Goal: Information Seeking & Learning: Learn about a topic

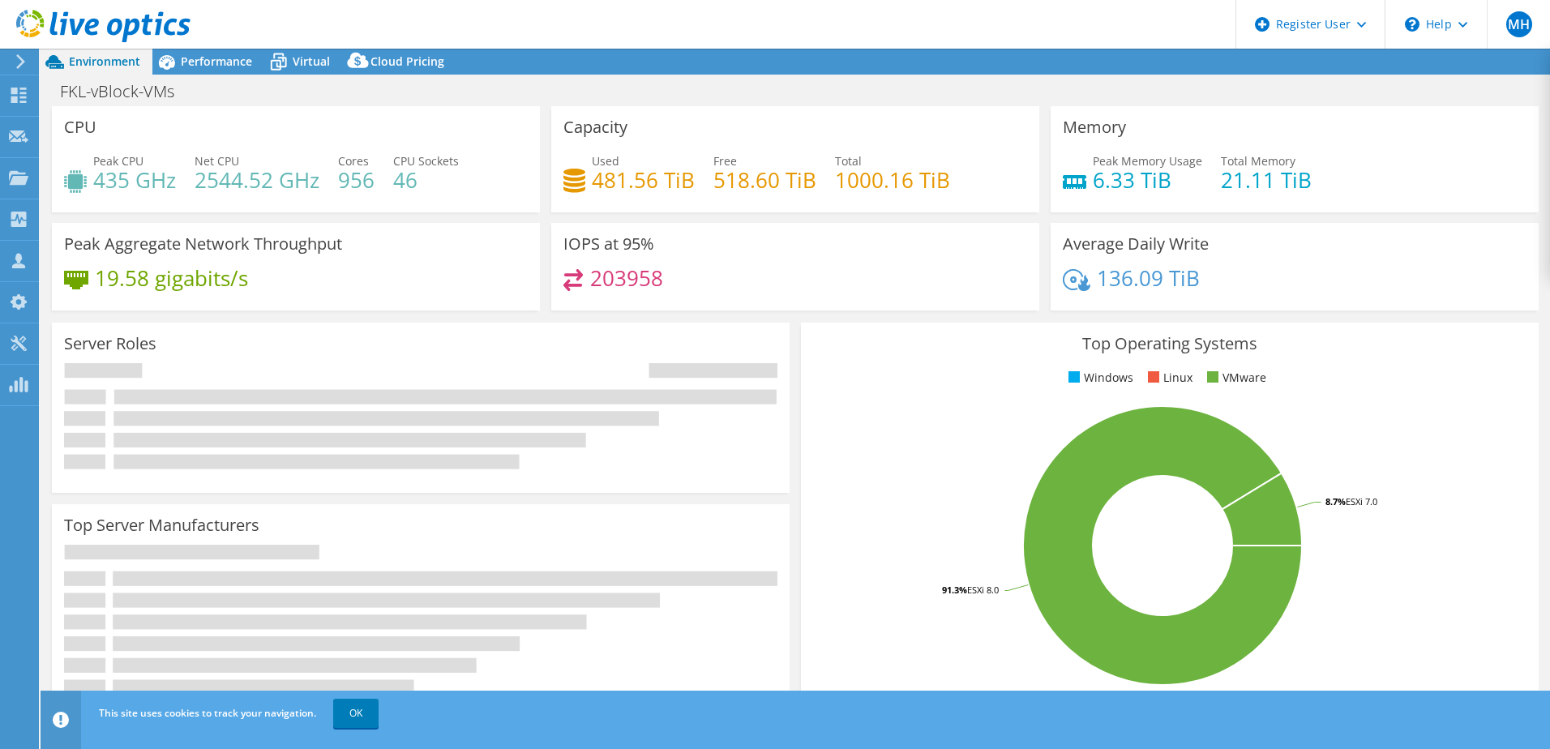
select select "USD"
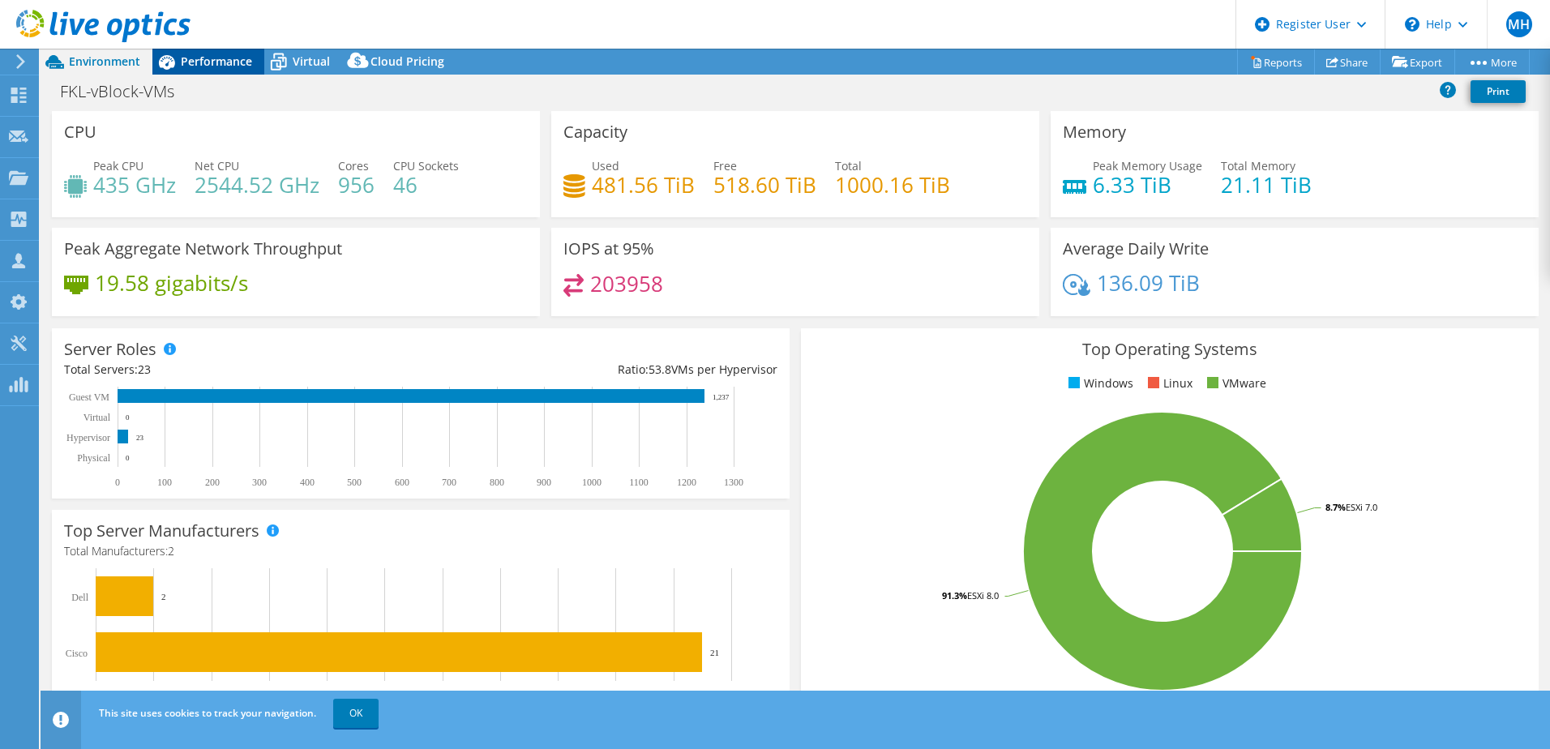
click at [216, 62] on span "Performance" at bounding box center [216, 60] width 71 height 15
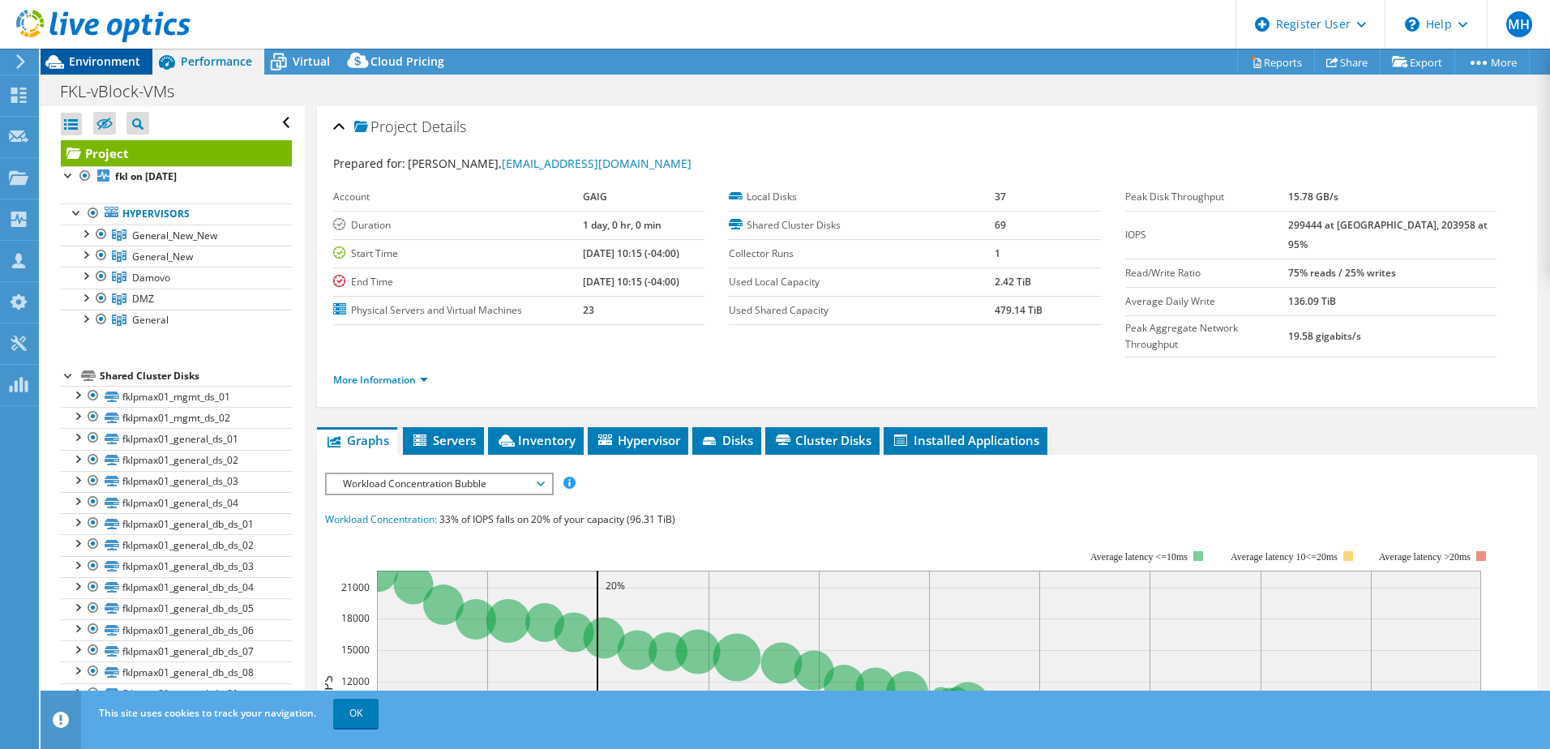
click at [114, 54] on span "Environment" at bounding box center [104, 60] width 71 height 15
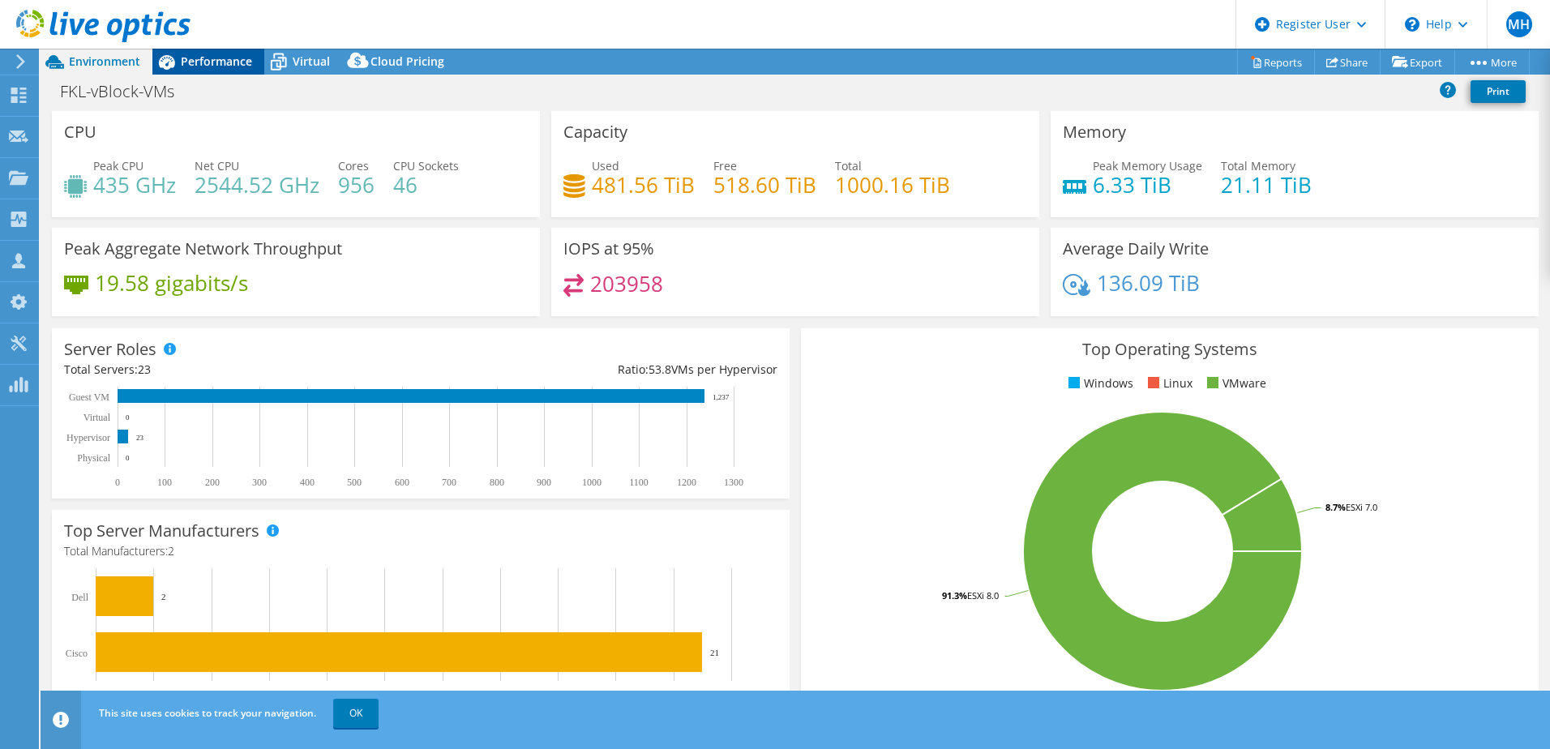
click at [190, 59] on span "Performance" at bounding box center [216, 60] width 71 height 15
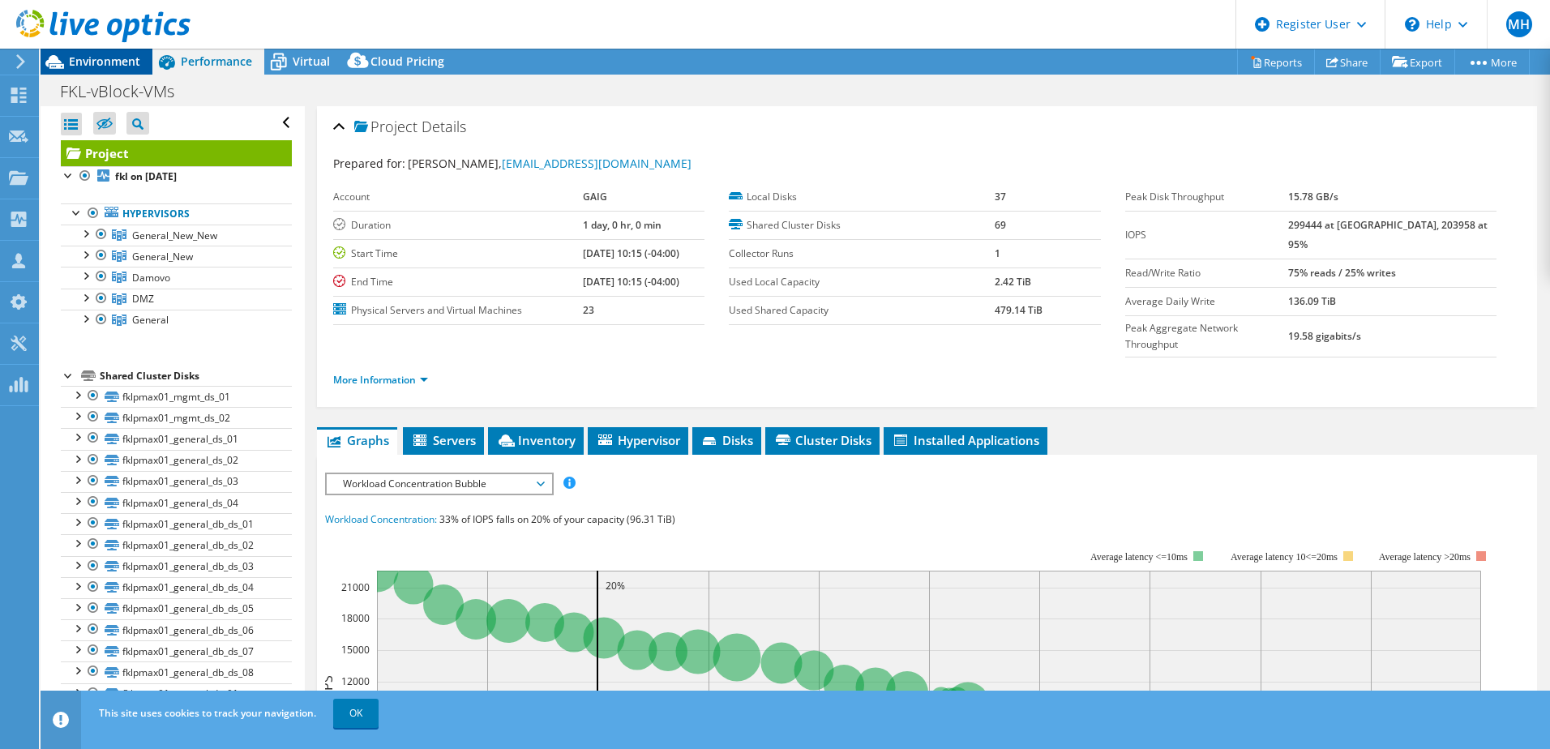
click at [112, 54] on span "Environment" at bounding box center [104, 60] width 71 height 15
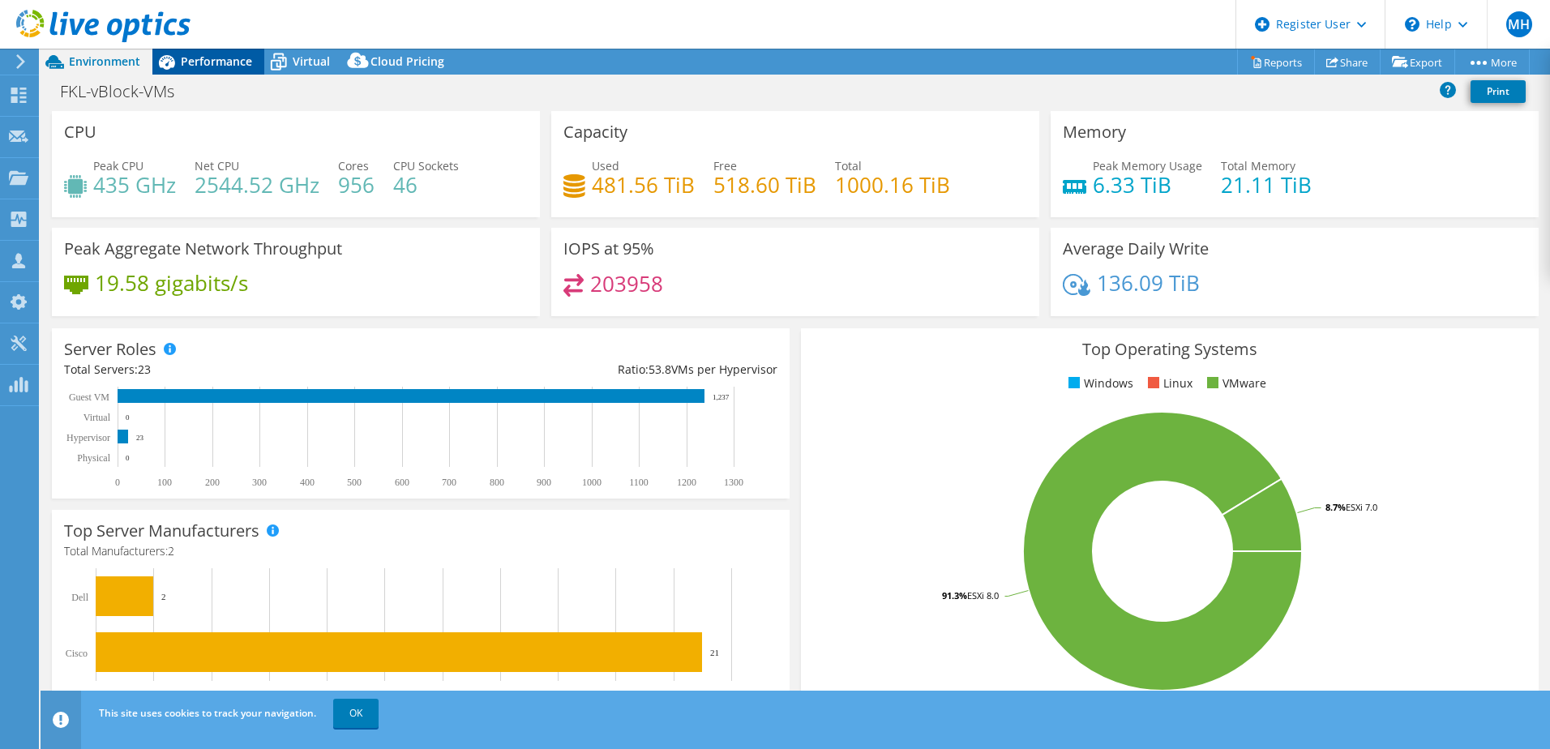
click at [217, 62] on span "Performance" at bounding box center [216, 60] width 71 height 15
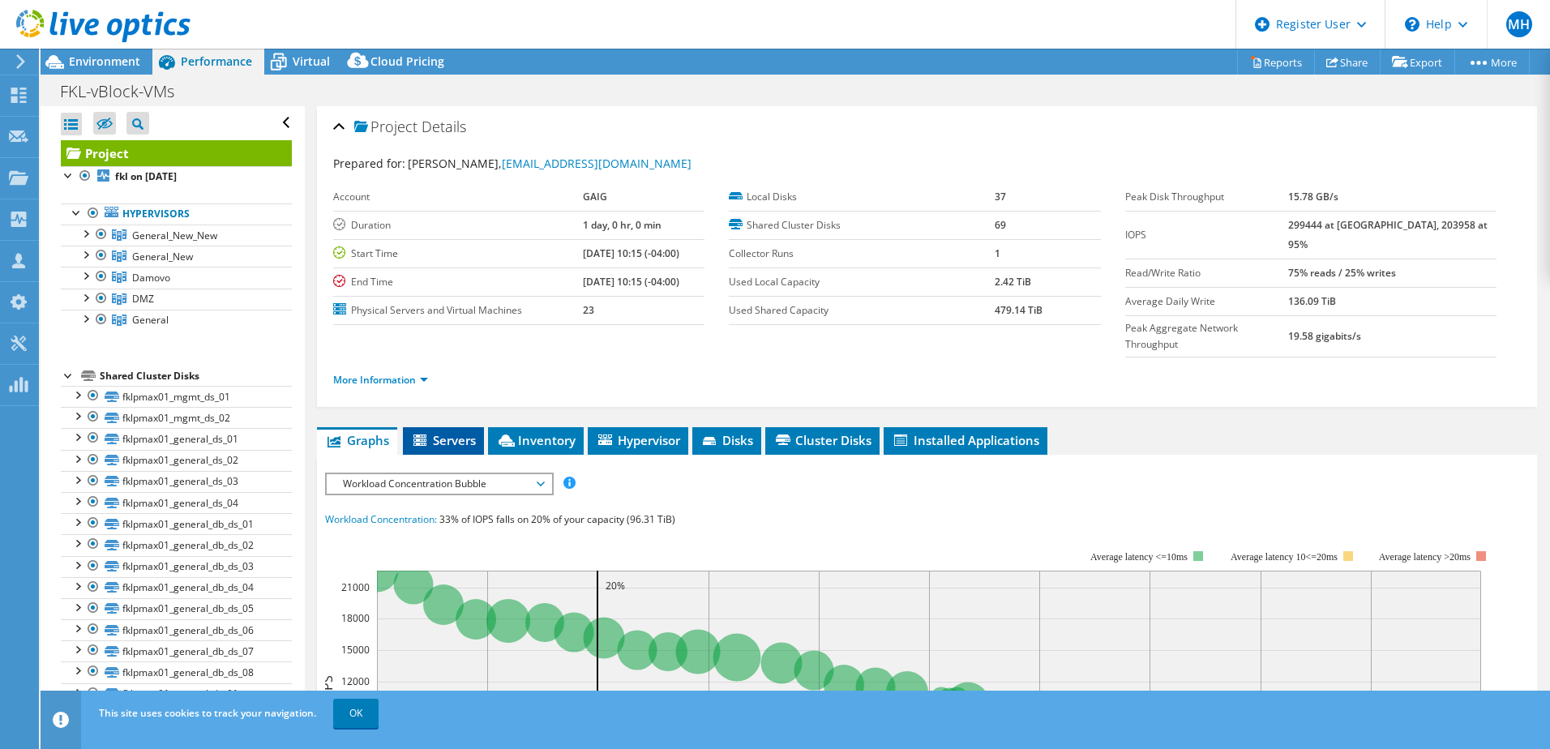
click at [446, 432] on span "Servers" at bounding box center [443, 440] width 65 height 16
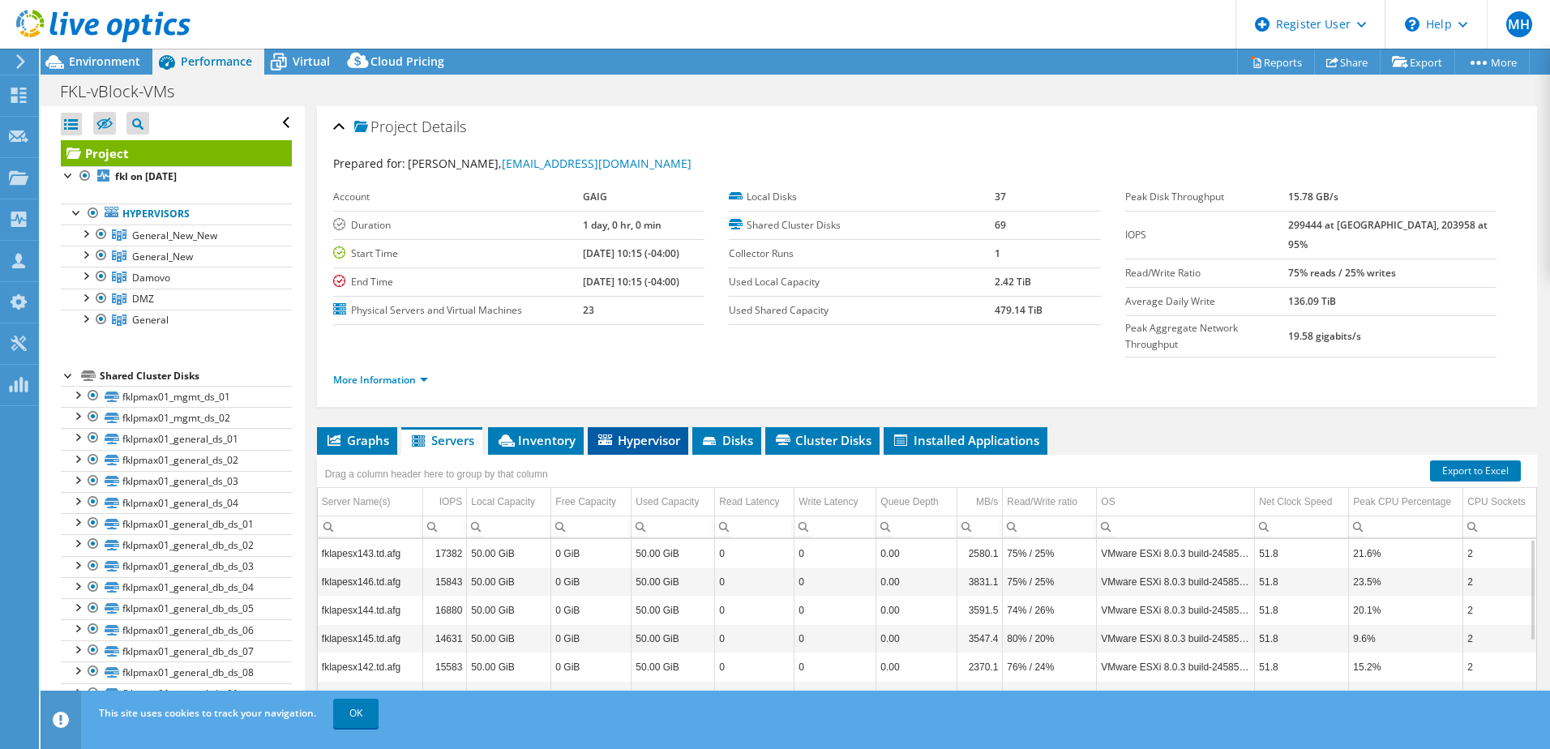
scroll to position [111, 0]
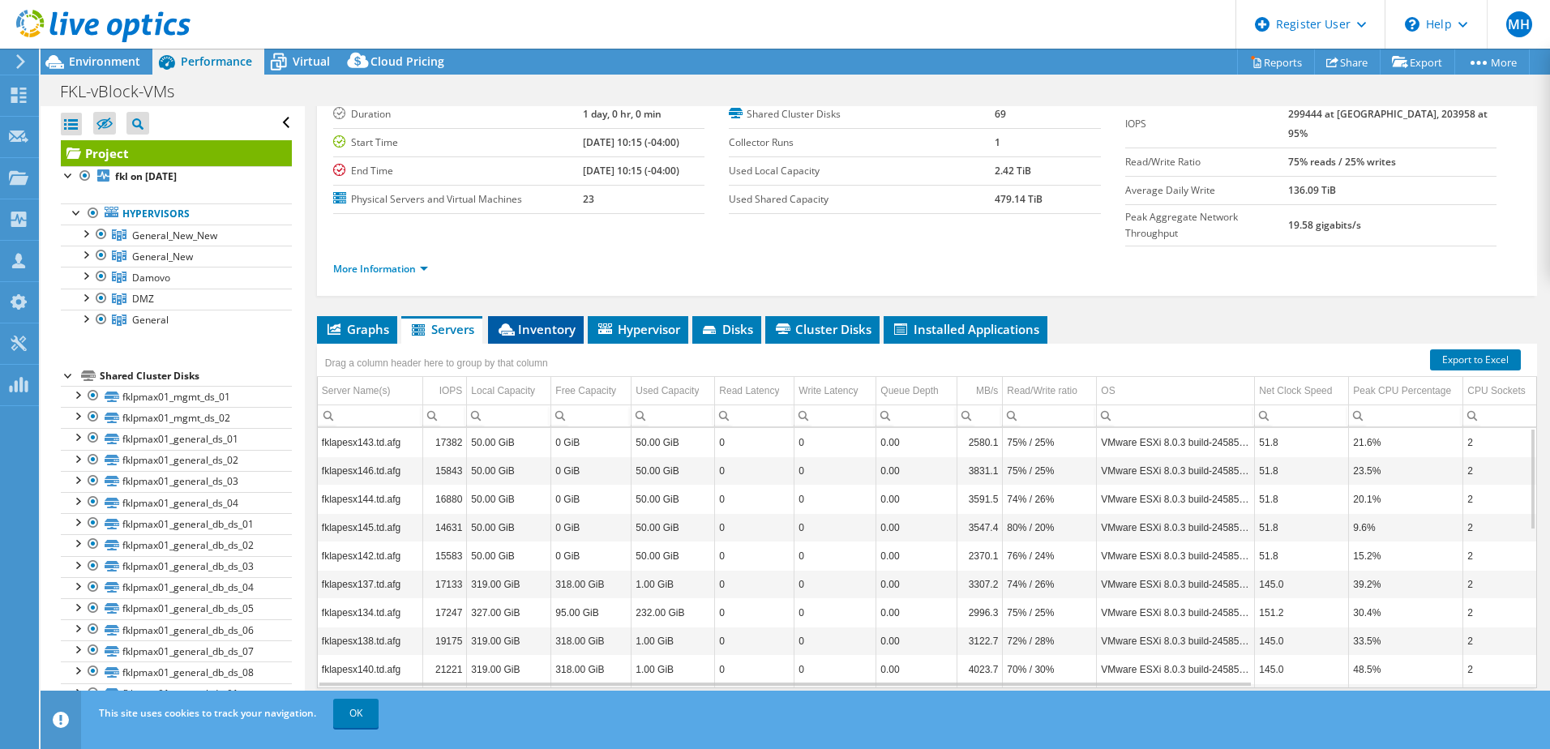
click at [537, 321] on span "Inventory" at bounding box center [535, 329] width 79 height 16
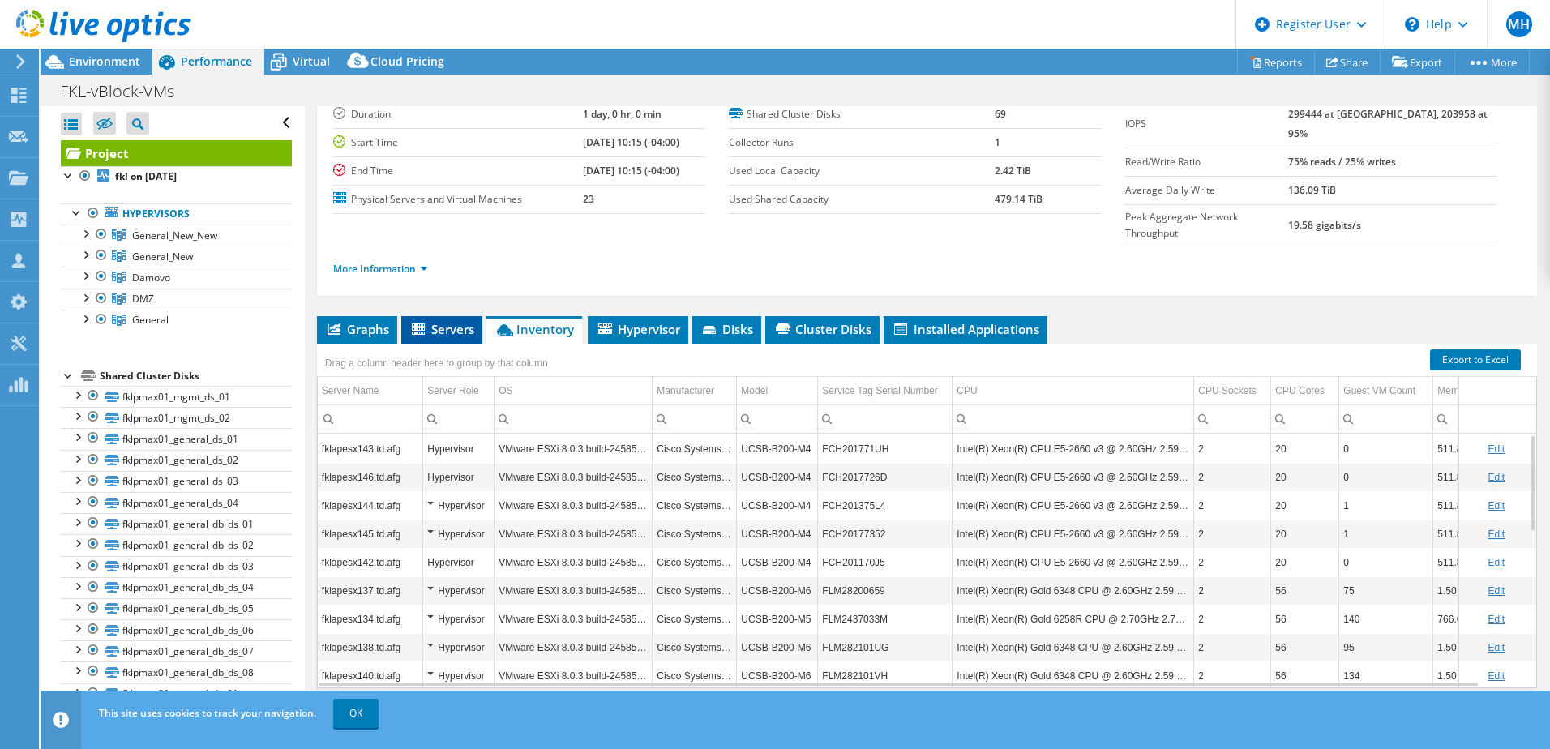
click at [439, 321] on span "Servers" at bounding box center [441, 329] width 65 height 16
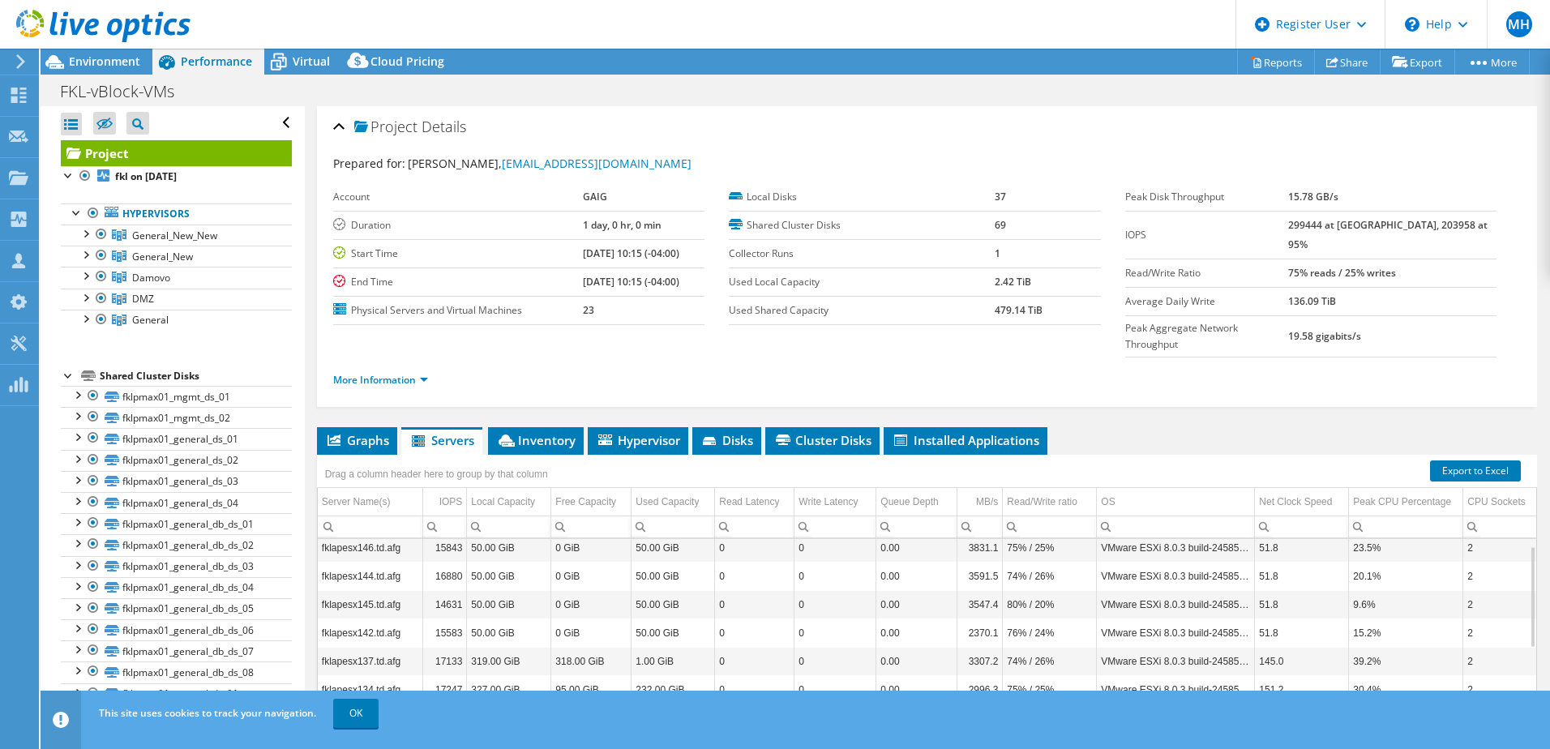
scroll to position [0, 0]
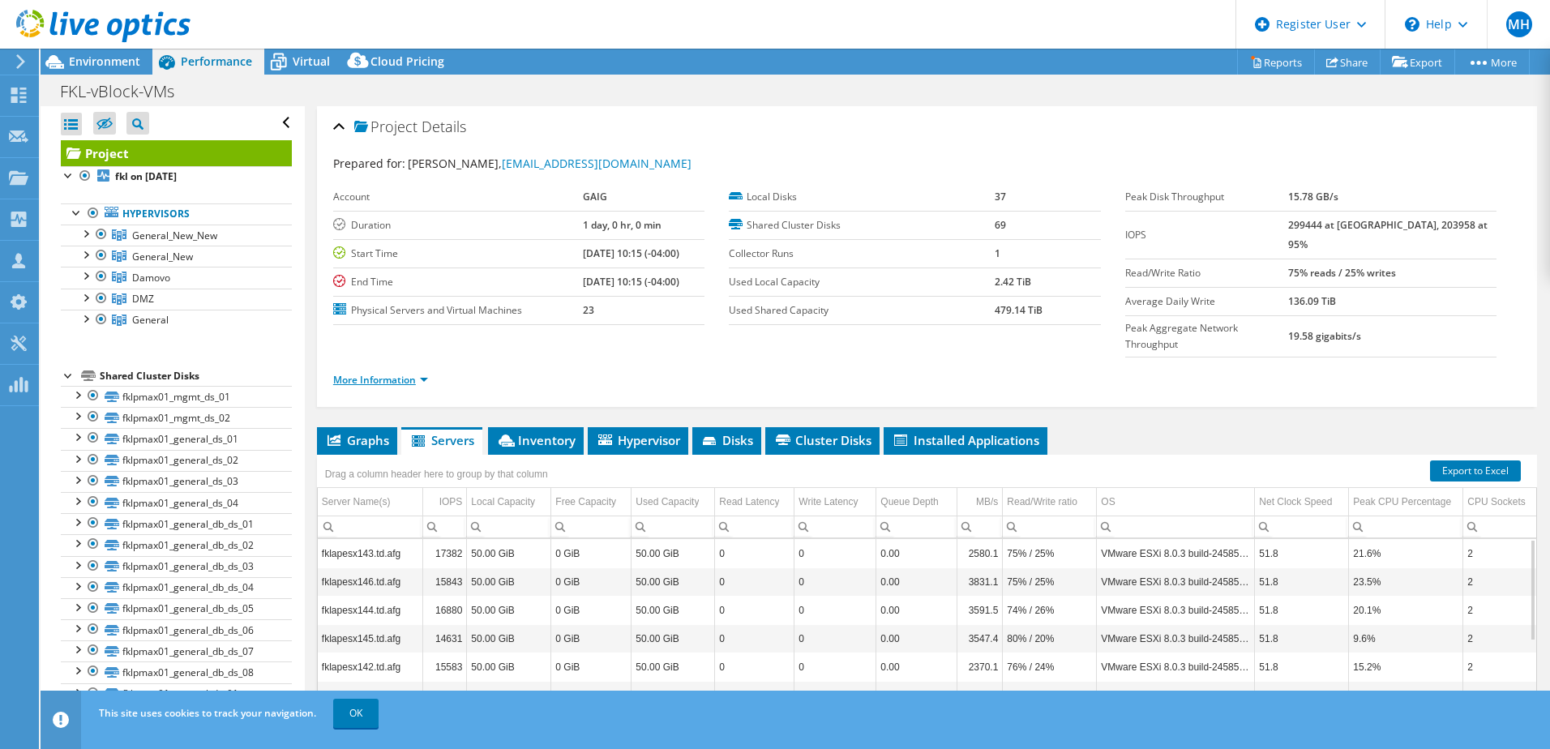
click at [421, 373] on link "More Information" at bounding box center [380, 380] width 95 height 14
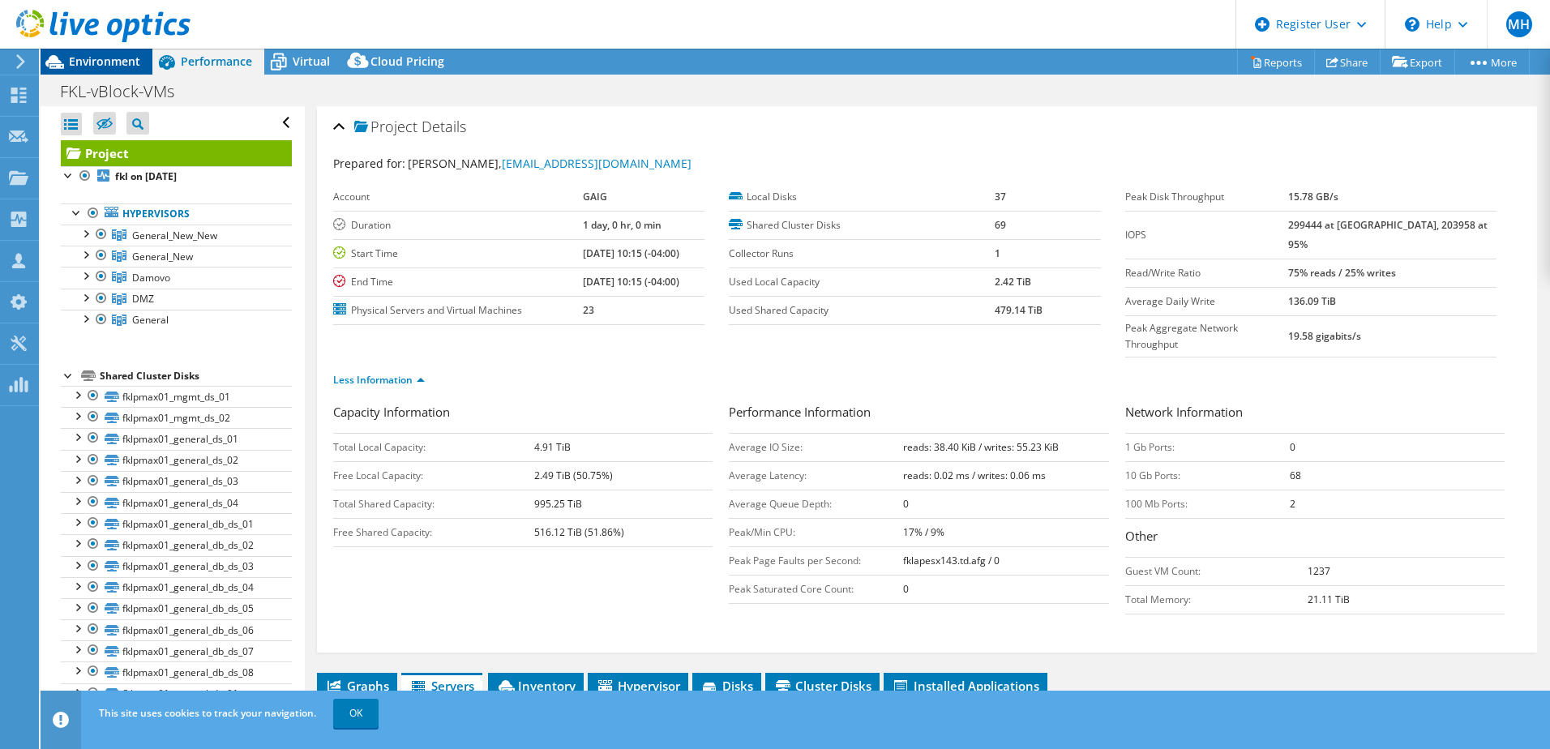
click at [103, 61] on span "Environment" at bounding box center [104, 60] width 71 height 15
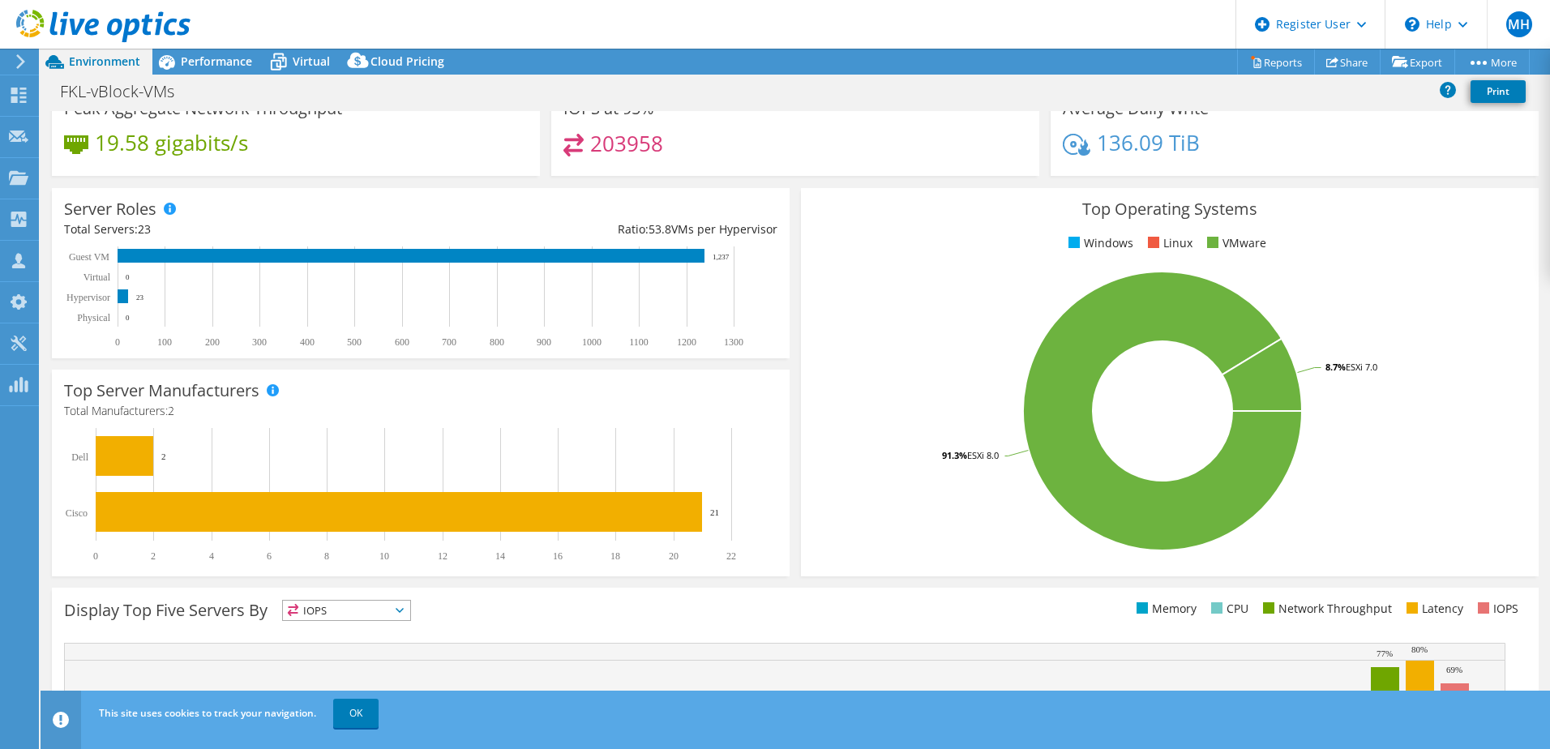
scroll to position [146, 0]
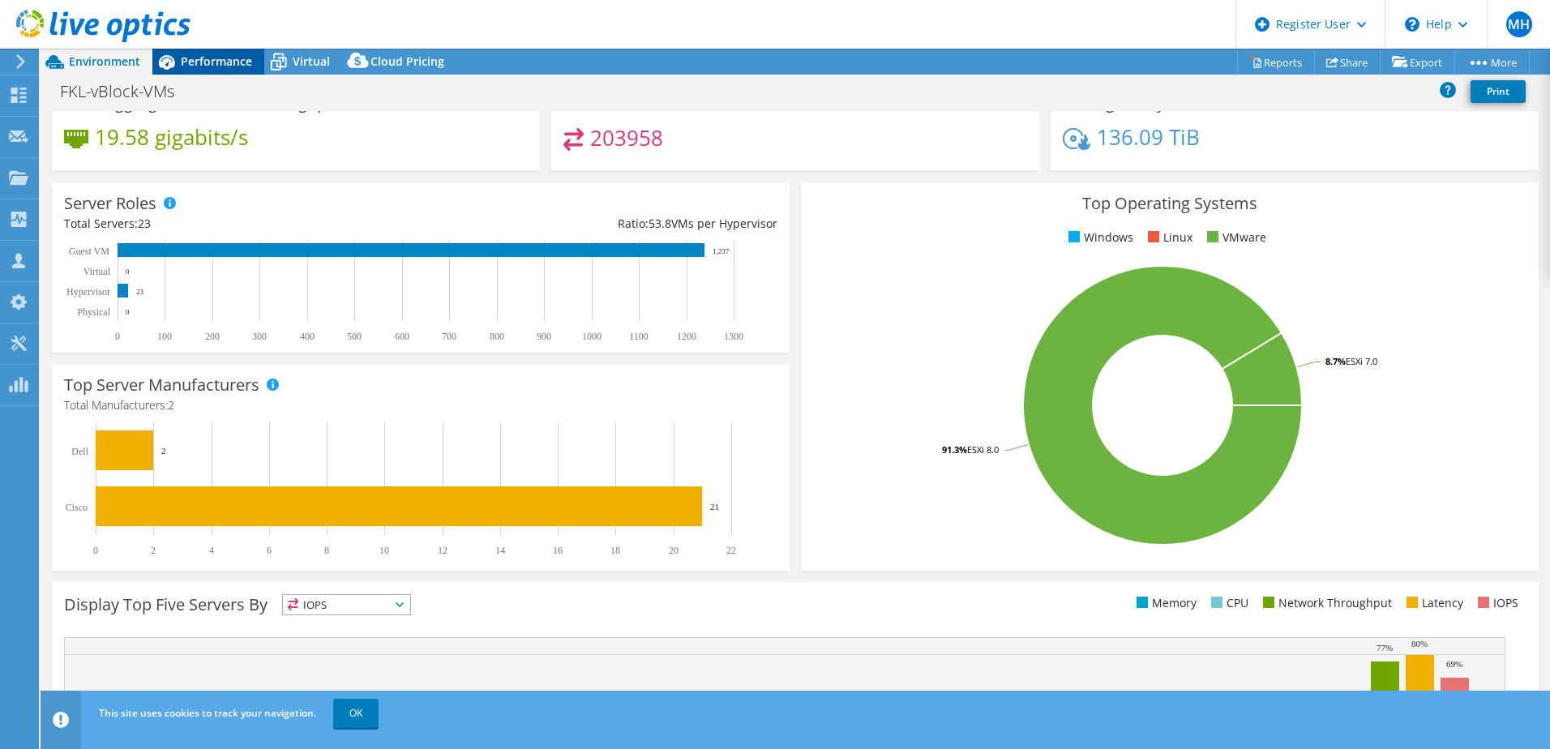
click at [200, 61] on span "Performance" at bounding box center [216, 60] width 71 height 15
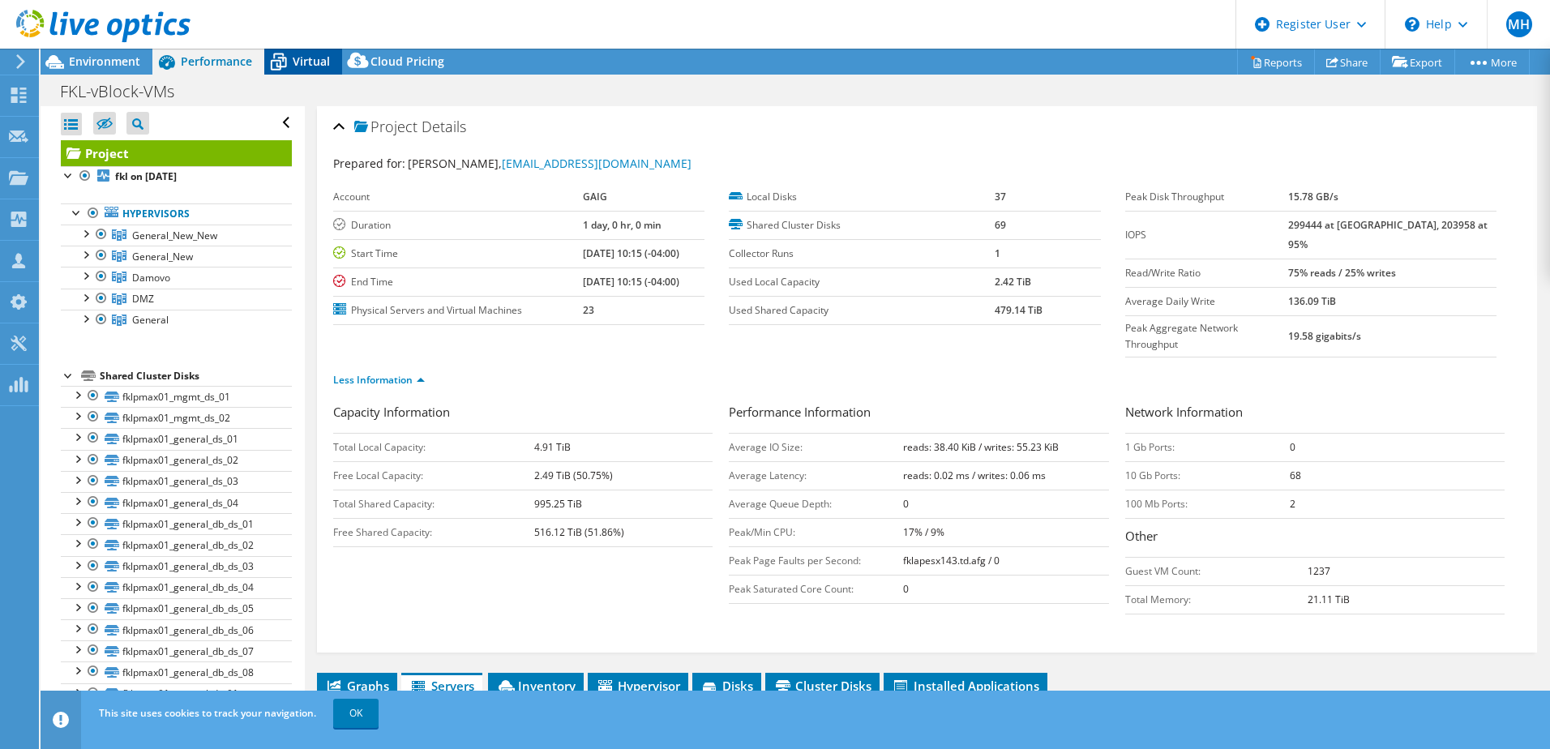
click at [310, 60] on span "Virtual" at bounding box center [311, 60] width 37 height 15
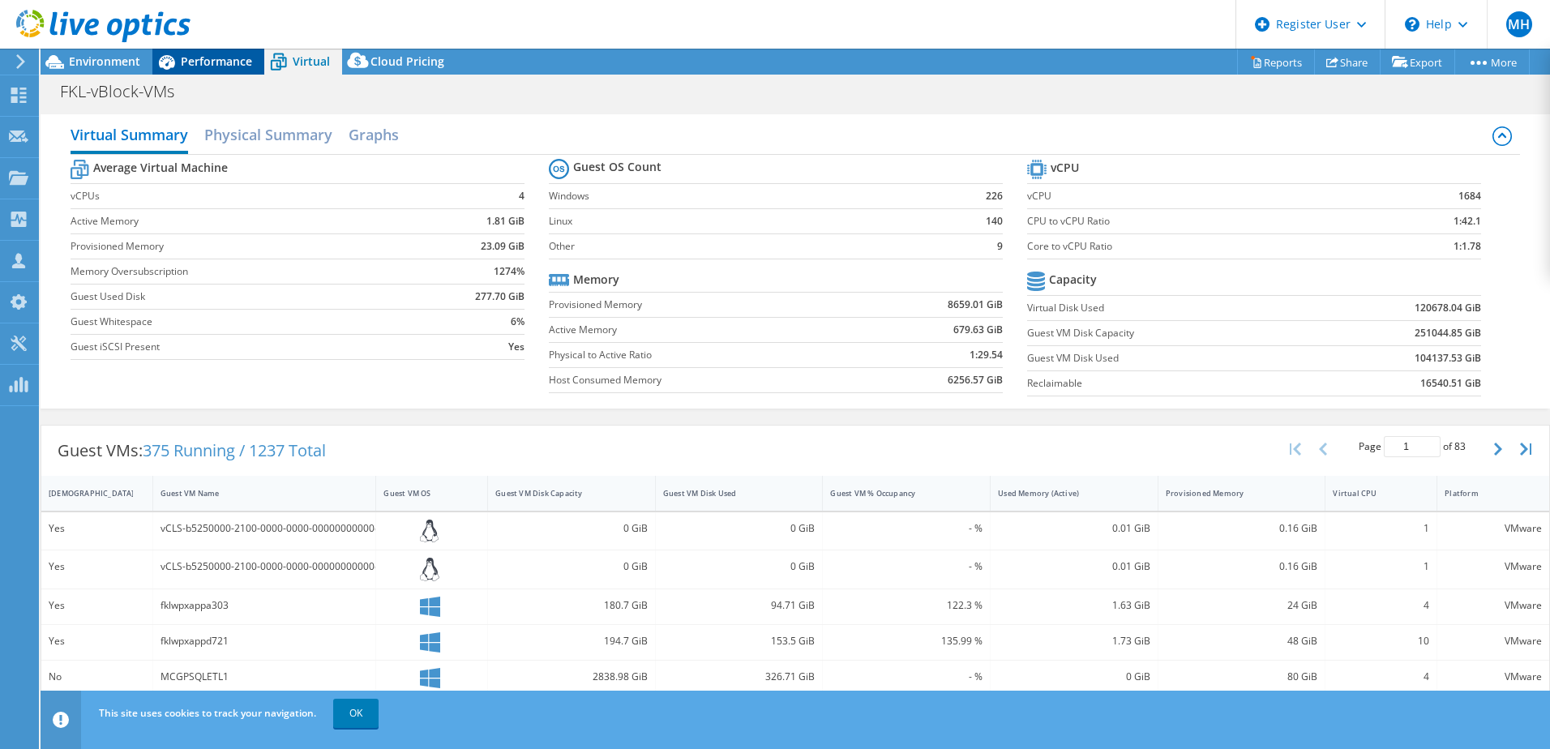
click at [185, 58] on span "Performance" at bounding box center [216, 60] width 71 height 15
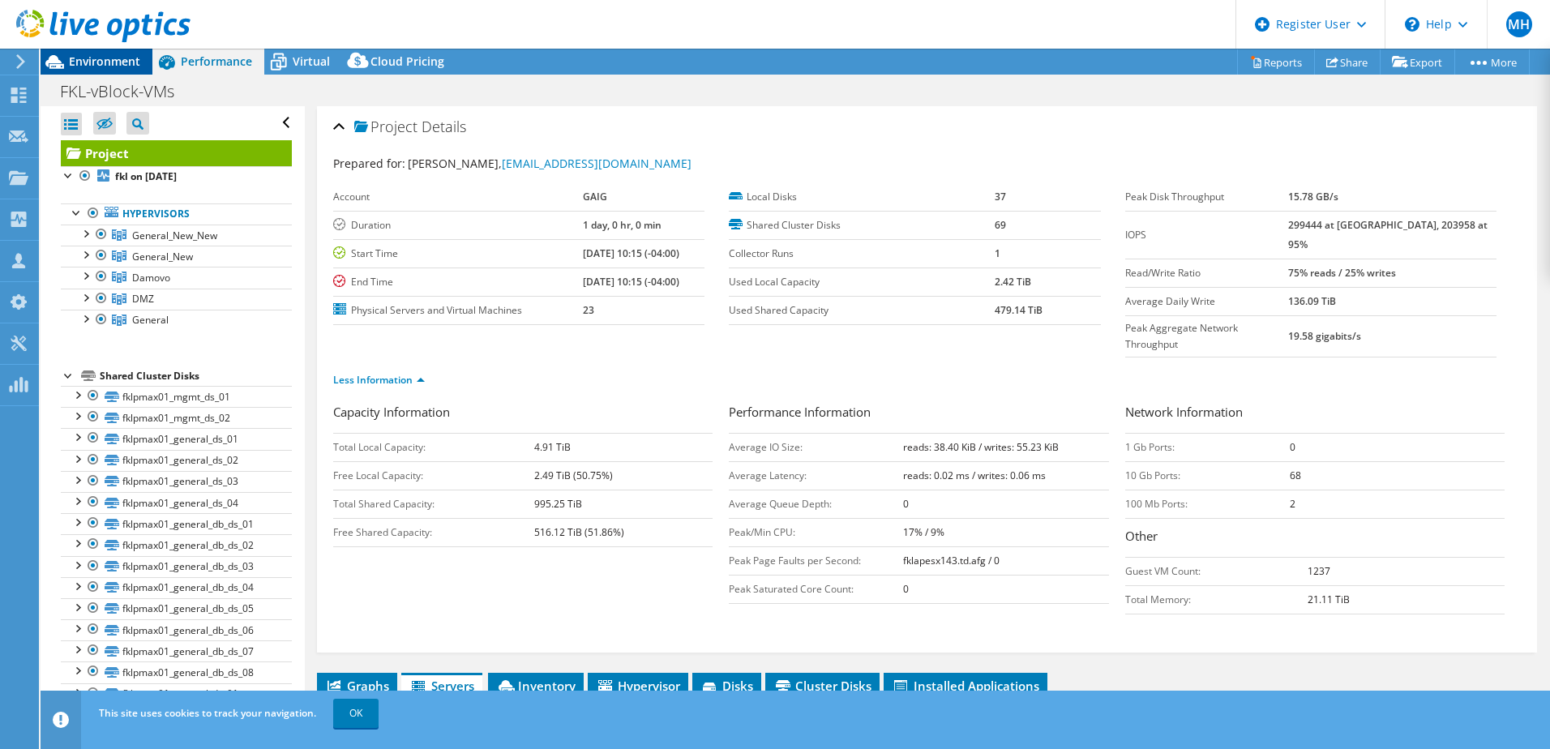
click at [113, 56] on span "Environment" at bounding box center [104, 60] width 71 height 15
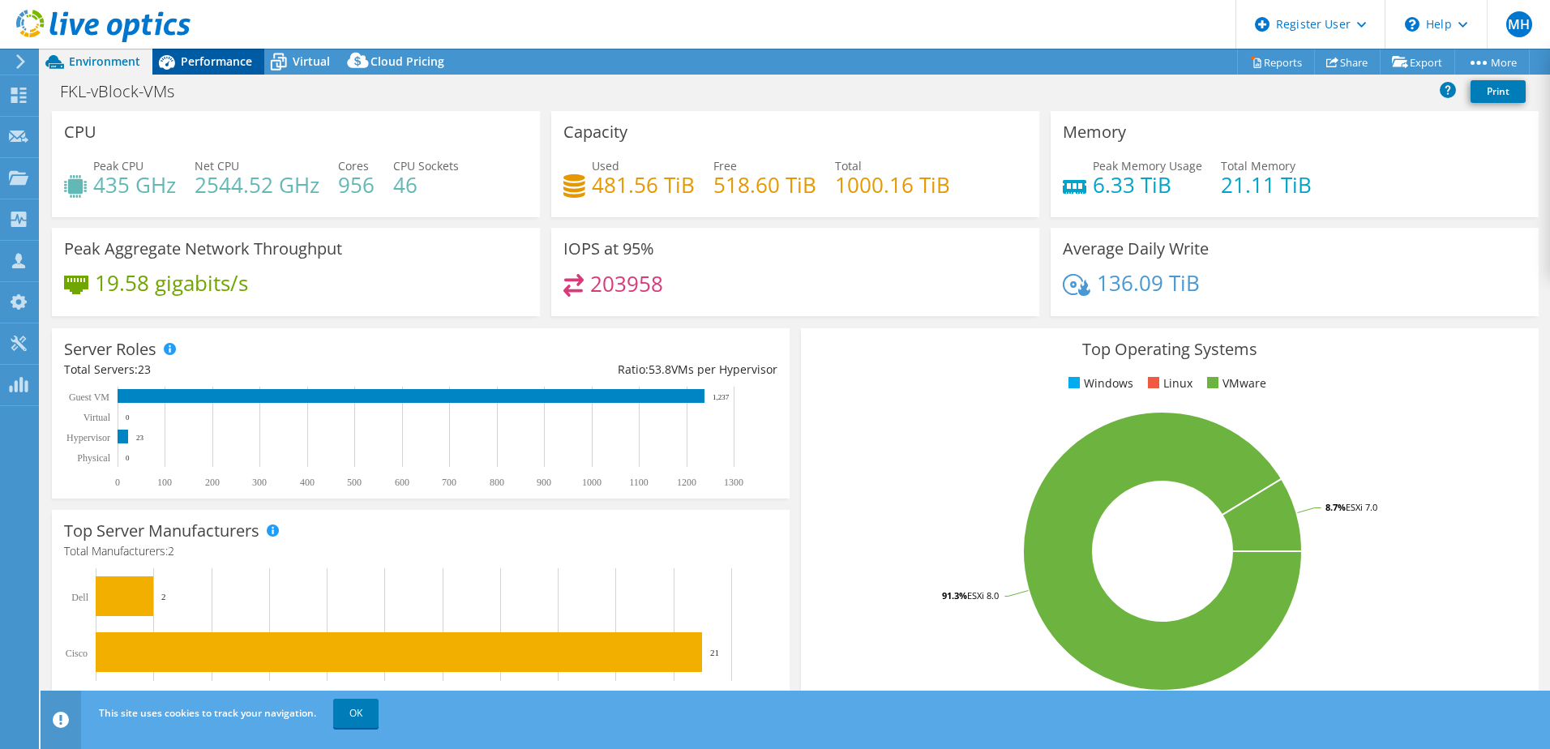
click at [223, 56] on span "Performance" at bounding box center [216, 60] width 71 height 15
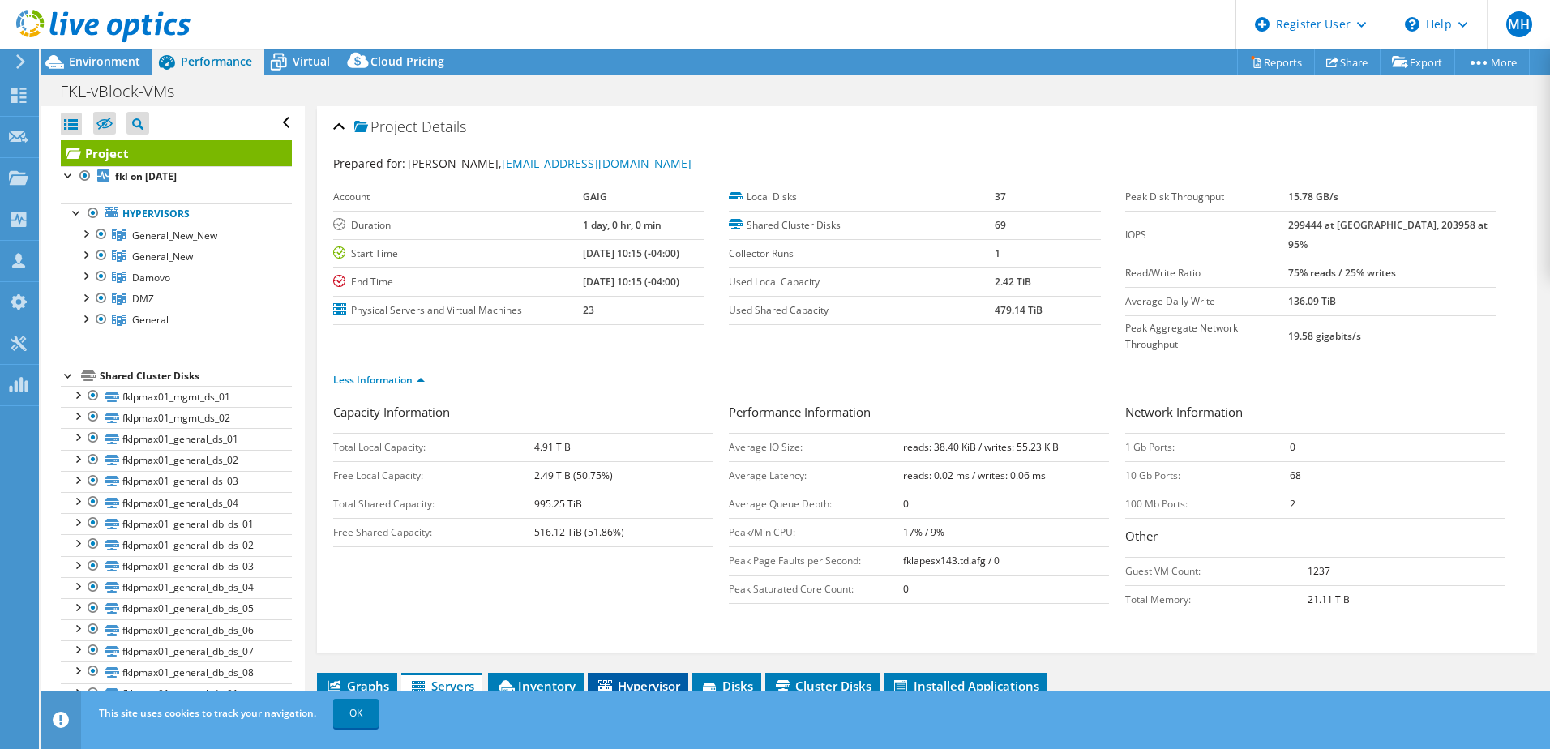
click at [622, 673] on li "Hypervisor" at bounding box center [638, 687] width 100 height 28
click at [105, 62] on span "Environment" at bounding box center [104, 60] width 71 height 15
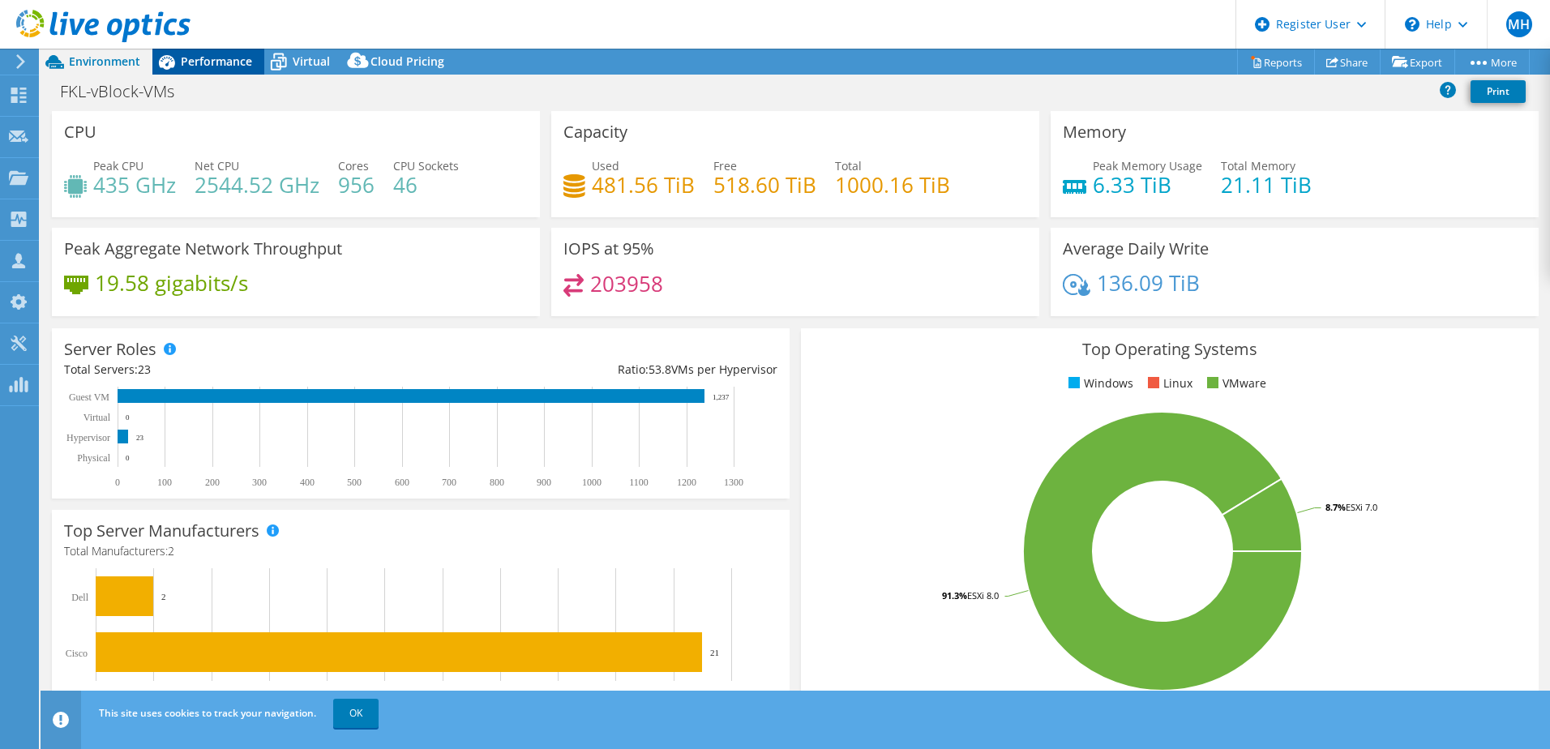
click at [212, 62] on span "Performance" at bounding box center [216, 60] width 71 height 15
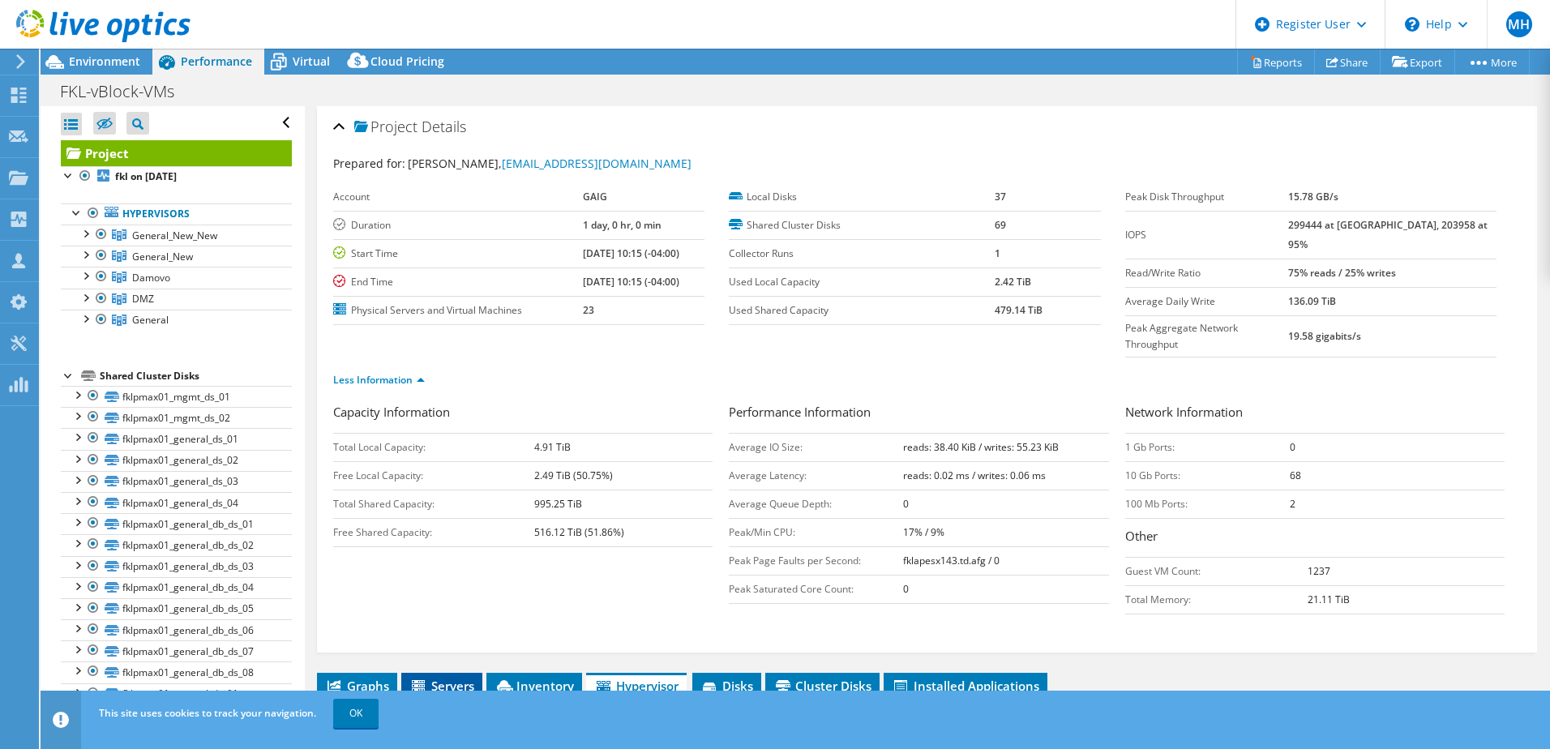
click at [434, 678] on span "Servers" at bounding box center [441, 686] width 65 height 16
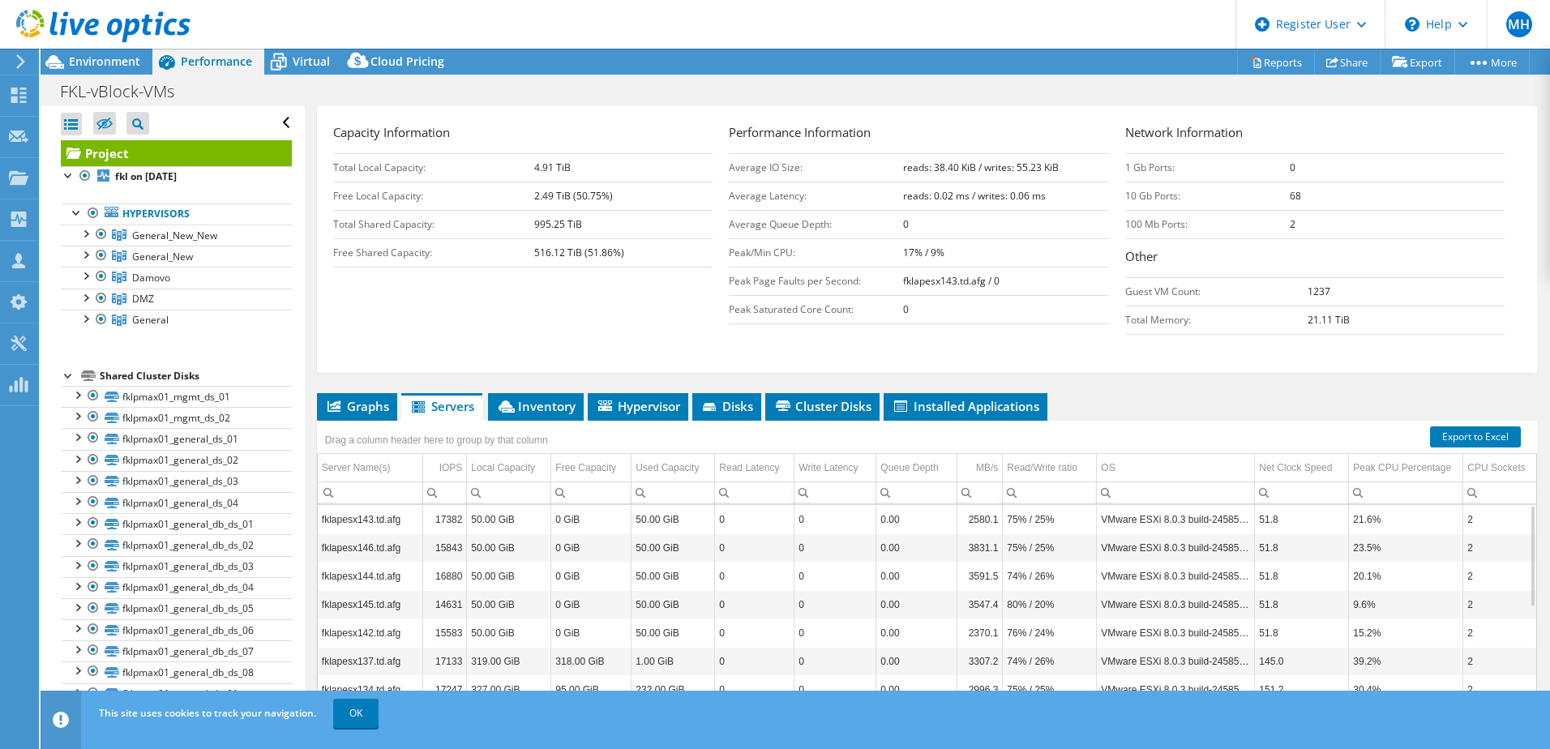
scroll to position [280, 0]
click at [648, 397] on span "Hypervisor" at bounding box center [638, 405] width 84 height 16
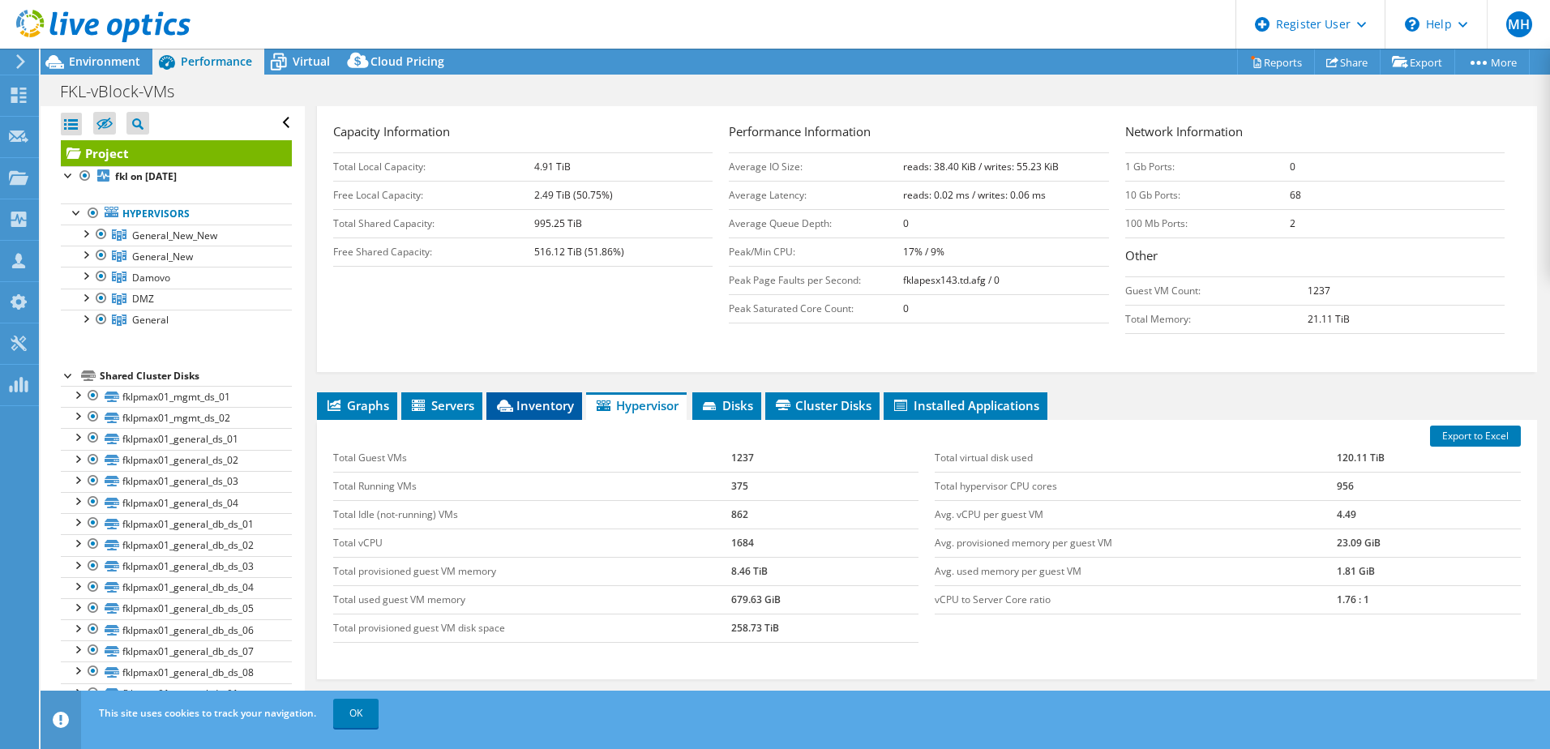
click at [524, 397] on span "Inventory" at bounding box center [533, 405] width 79 height 16
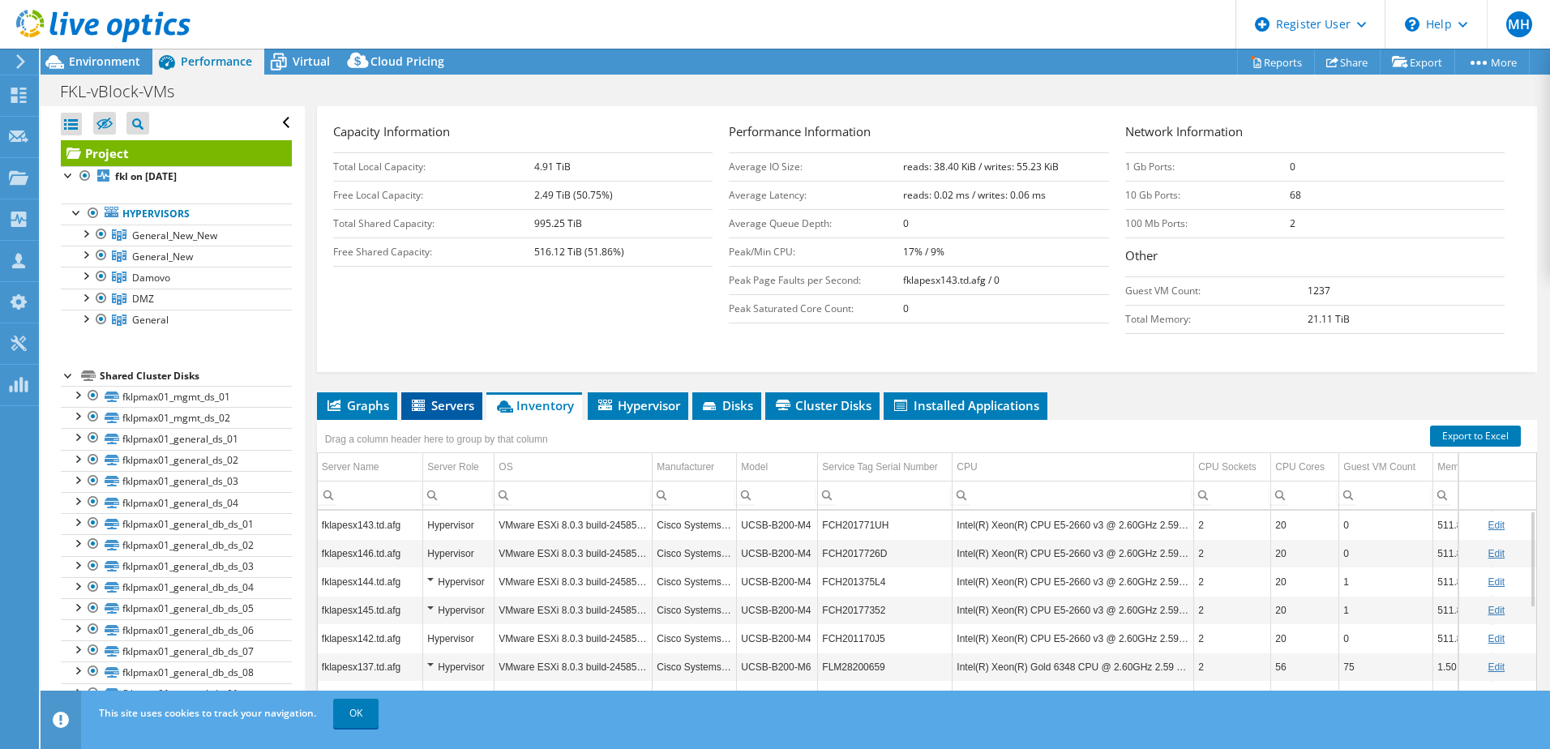
click at [436, 397] on span "Servers" at bounding box center [441, 405] width 65 height 16
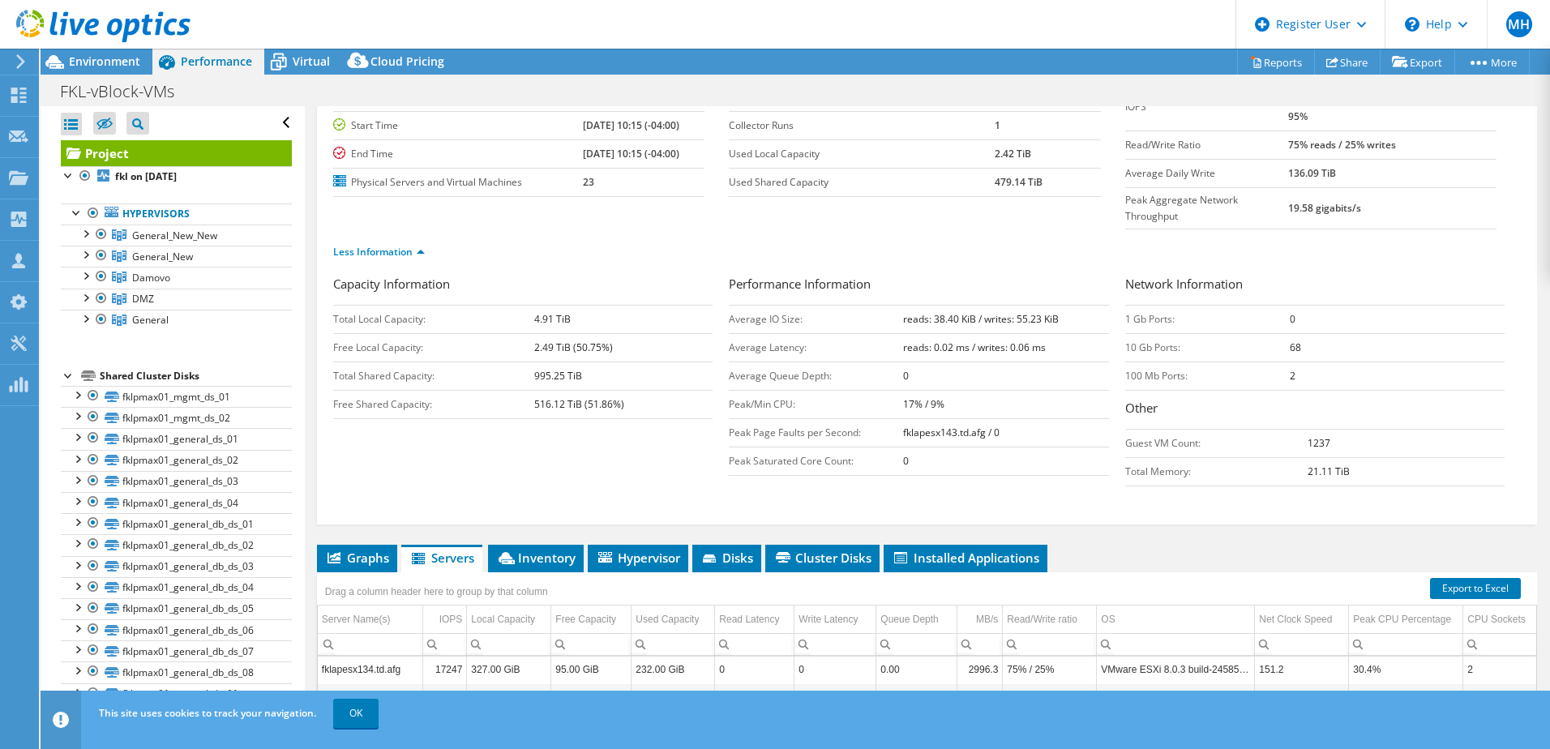
scroll to position [157, 0]
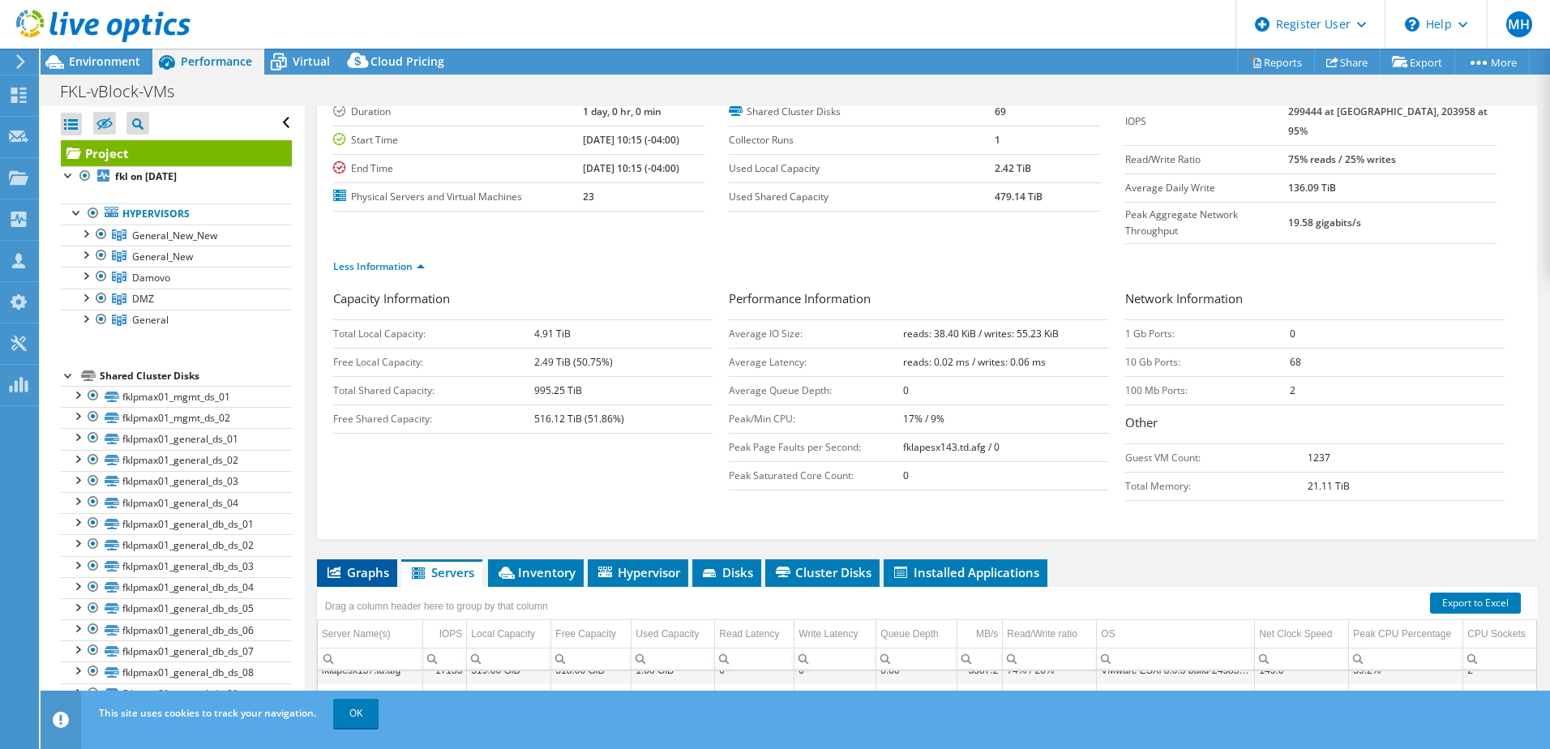
click at [354, 564] on span "Graphs" at bounding box center [357, 572] width 64 height 16
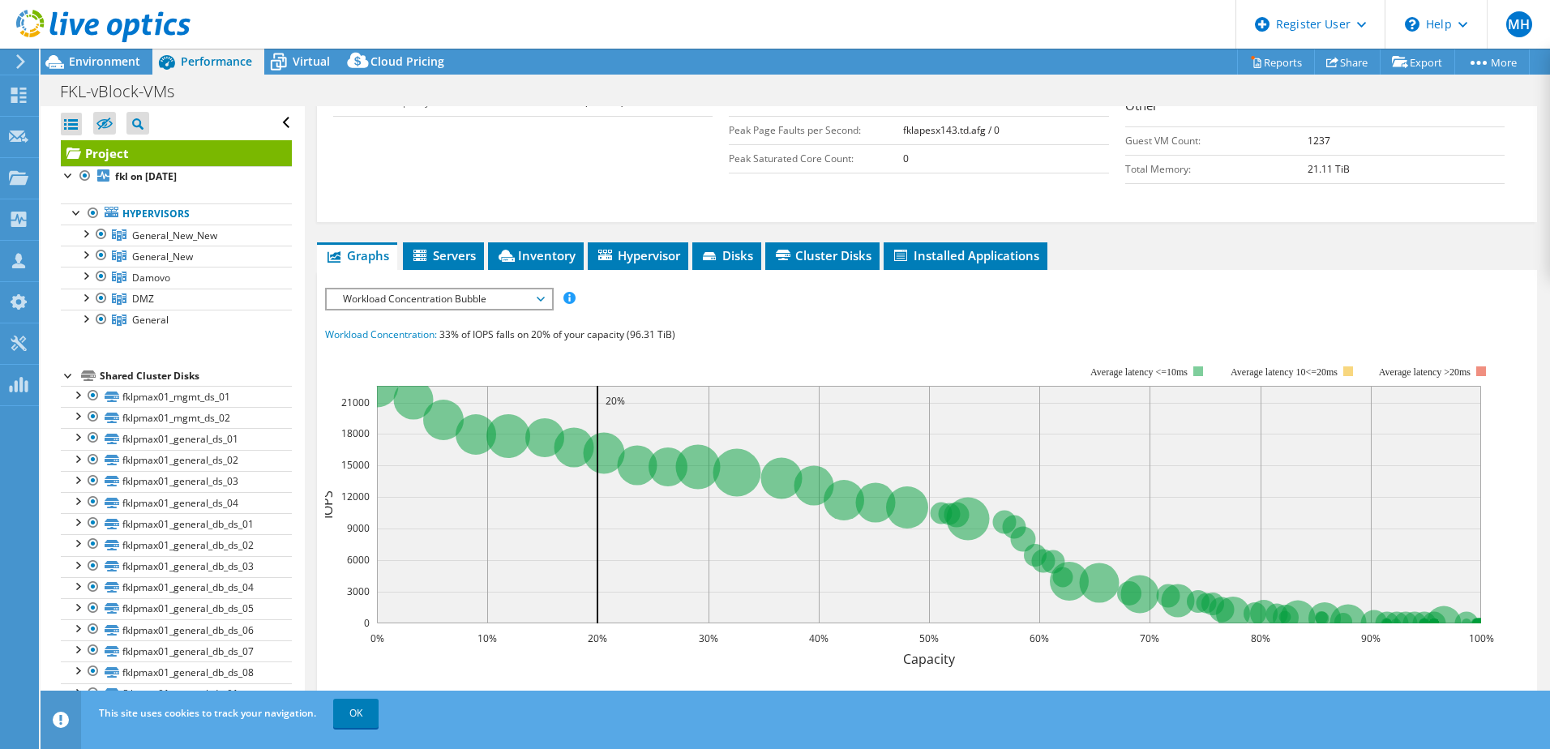
scroll to position [431, 0]
click at [656, 246] on span "Hypervisor" at bounding box center [638, 254] width 84 height 16
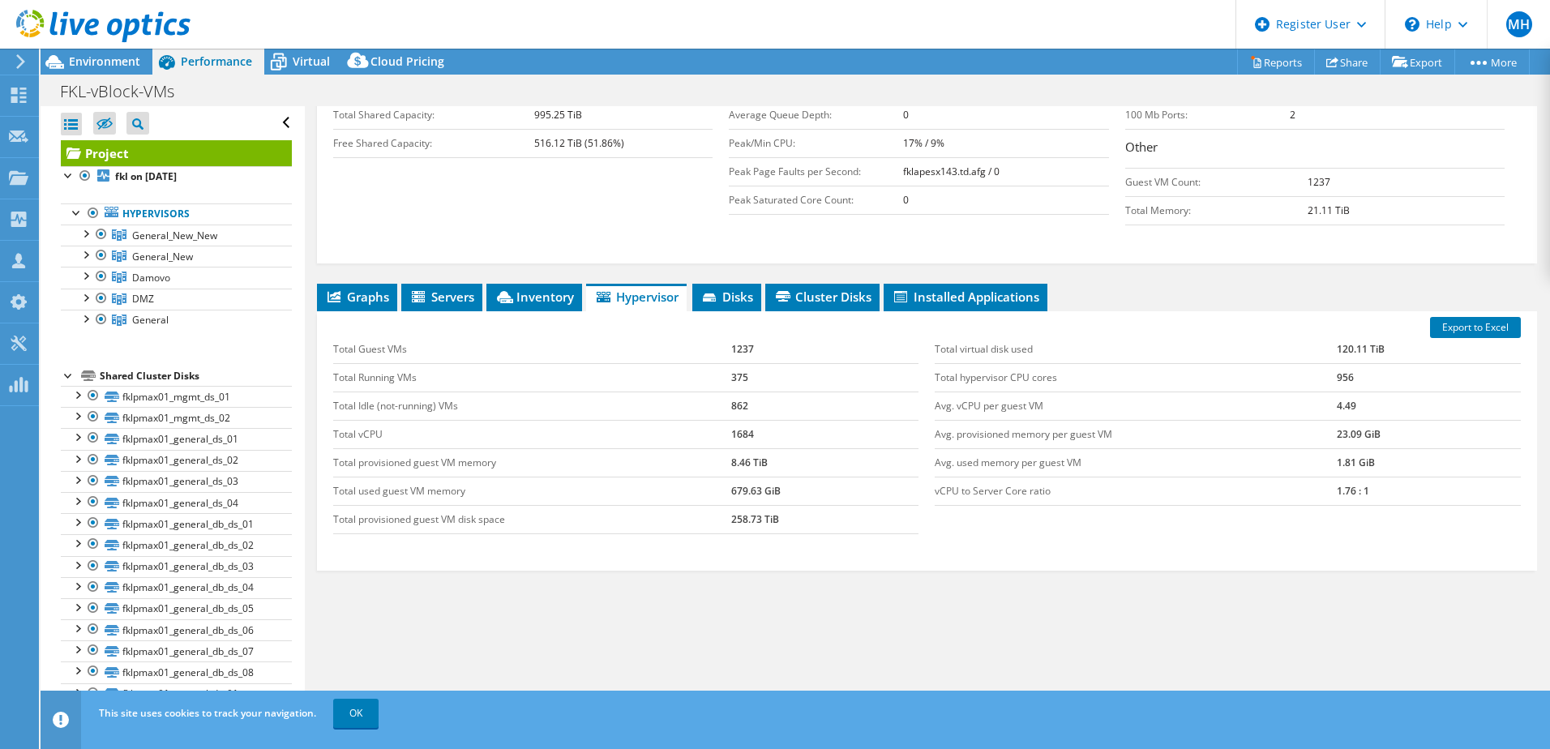
scroll to position [357, 0]
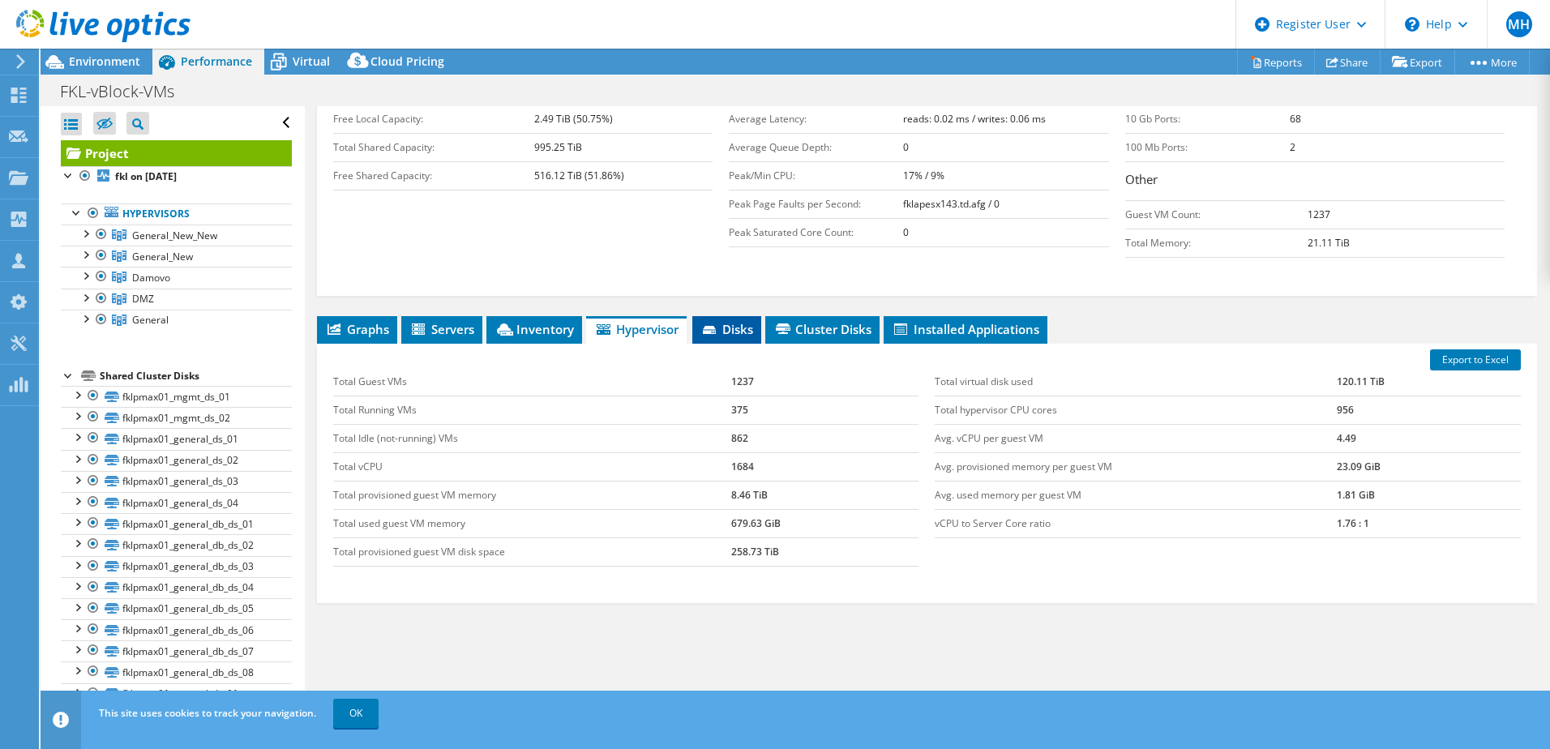
click at [744, 321] on span "Disks" at bounding box center [726, 329] width 53 height 16
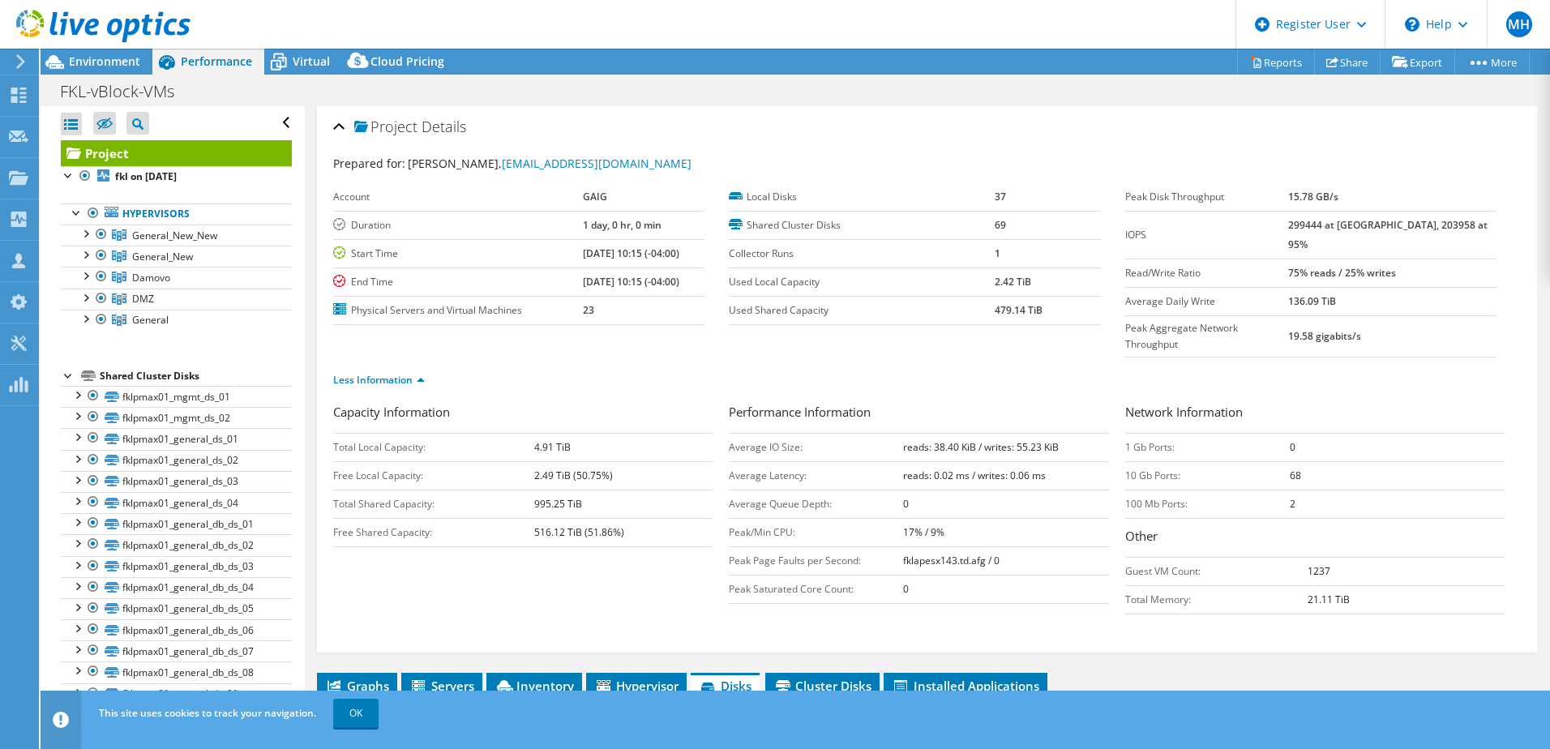
scroll to position [0, 0]
click at [820, 678] on span "Cluster Disks" at bounding box center [822, 686] width 98 height 16
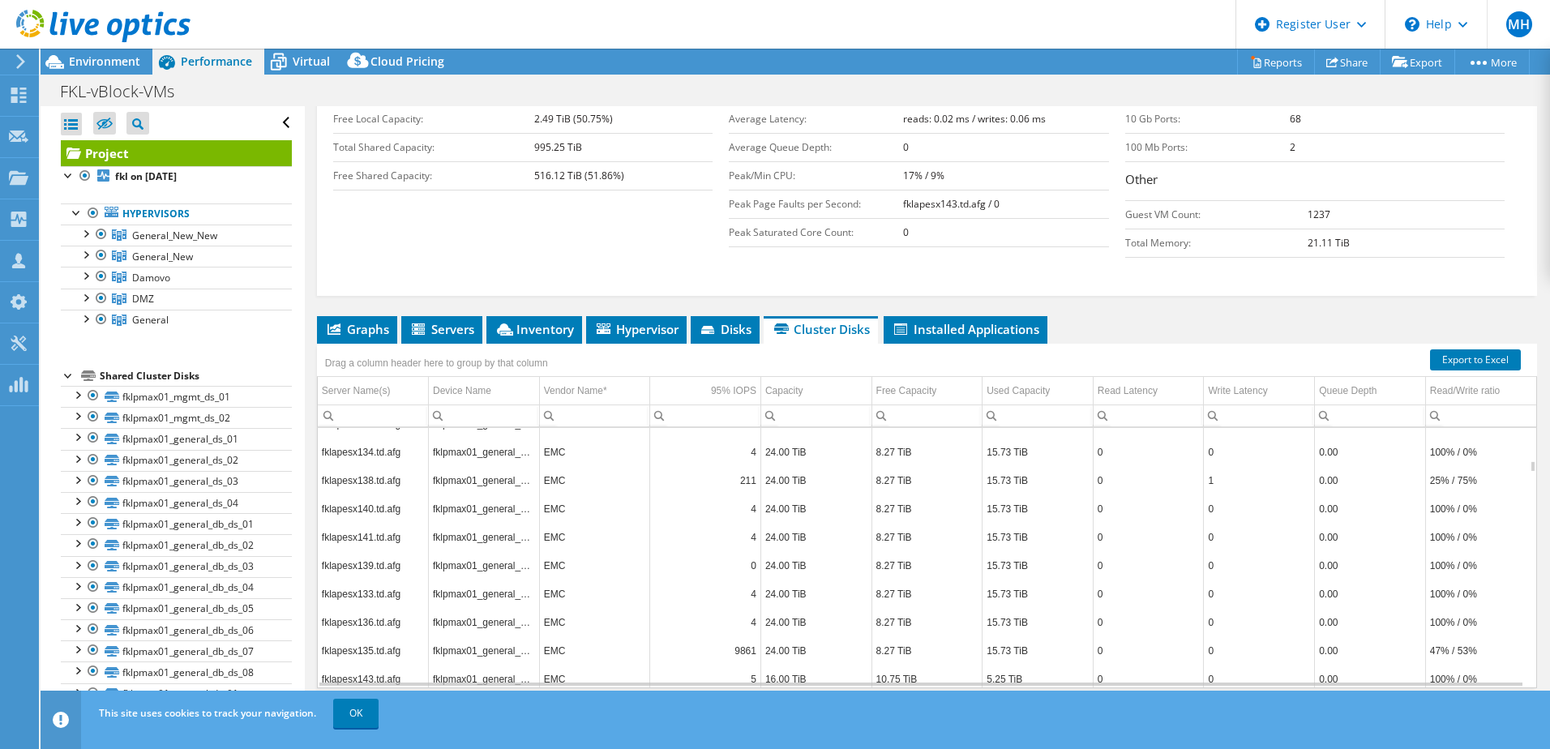
scroll to position [3807, 0]
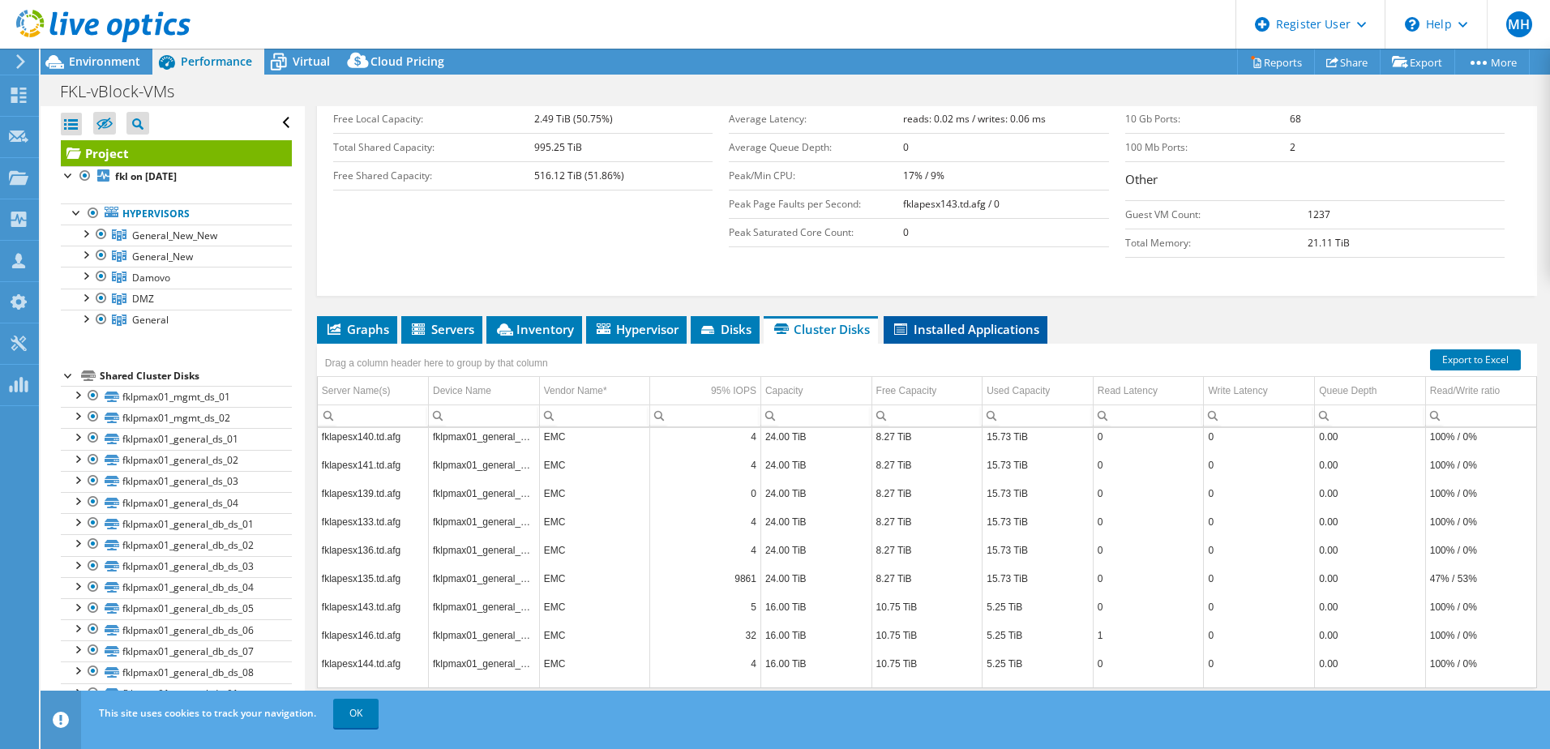
click at [951, 321] on span "Installed Applications" at bounding box center [965, 329] width 148 height 16
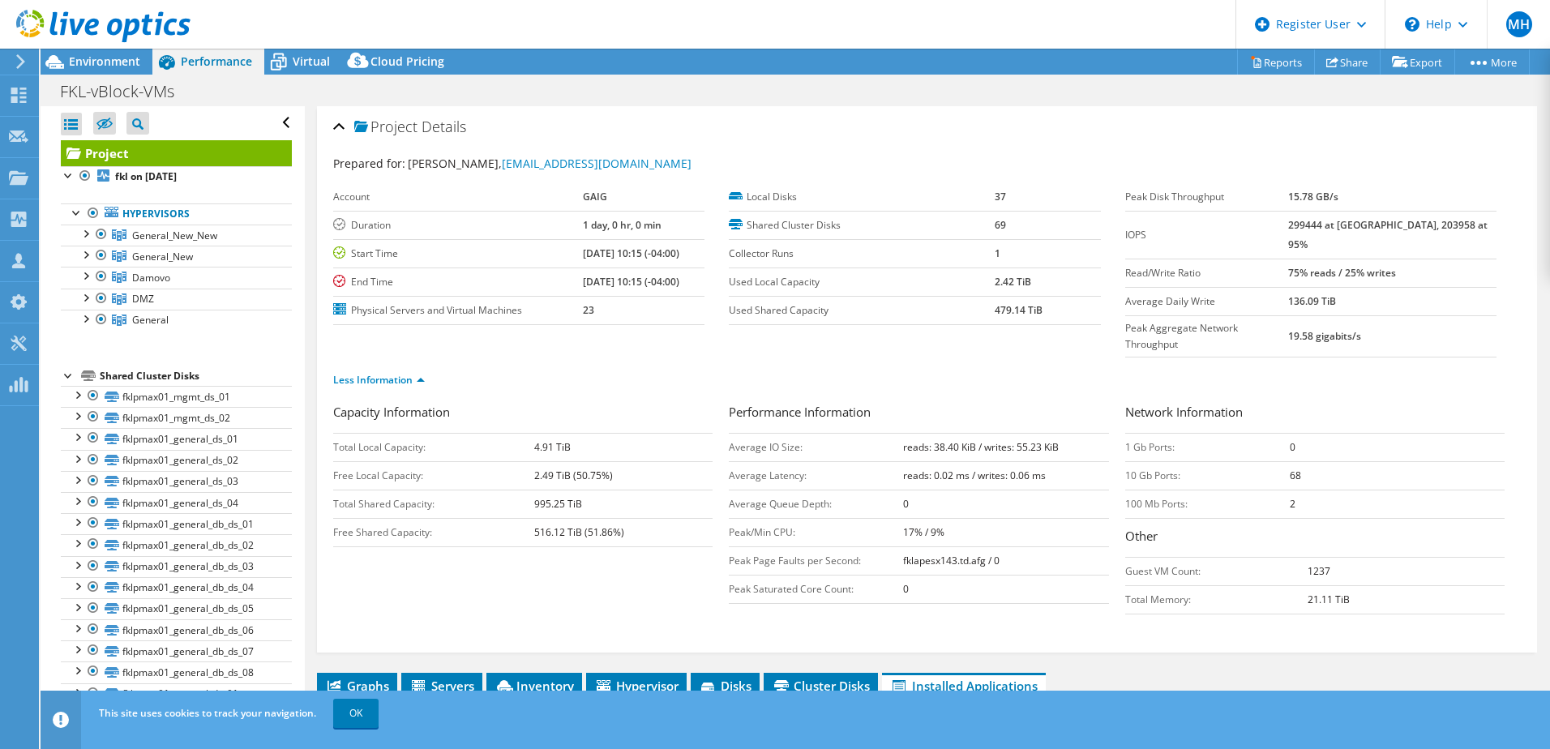
scroll to position [1, 0]
click at [370, 678] on span "Graphs" at bounding box center [357, 686] width 64 height 16
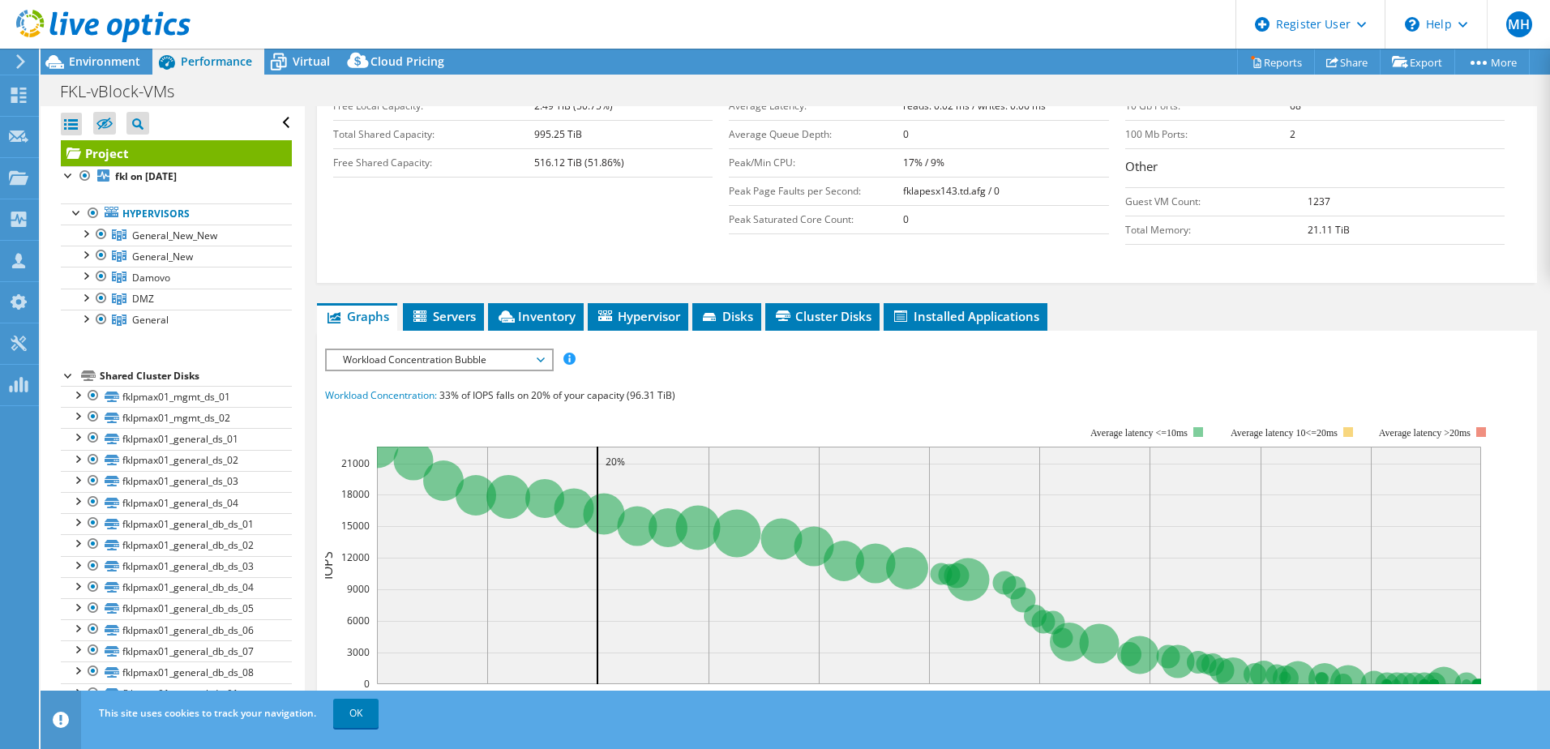
scroll to position [370, 0]
